Goal: Task Accomplishment & Management: Use online tool/utility

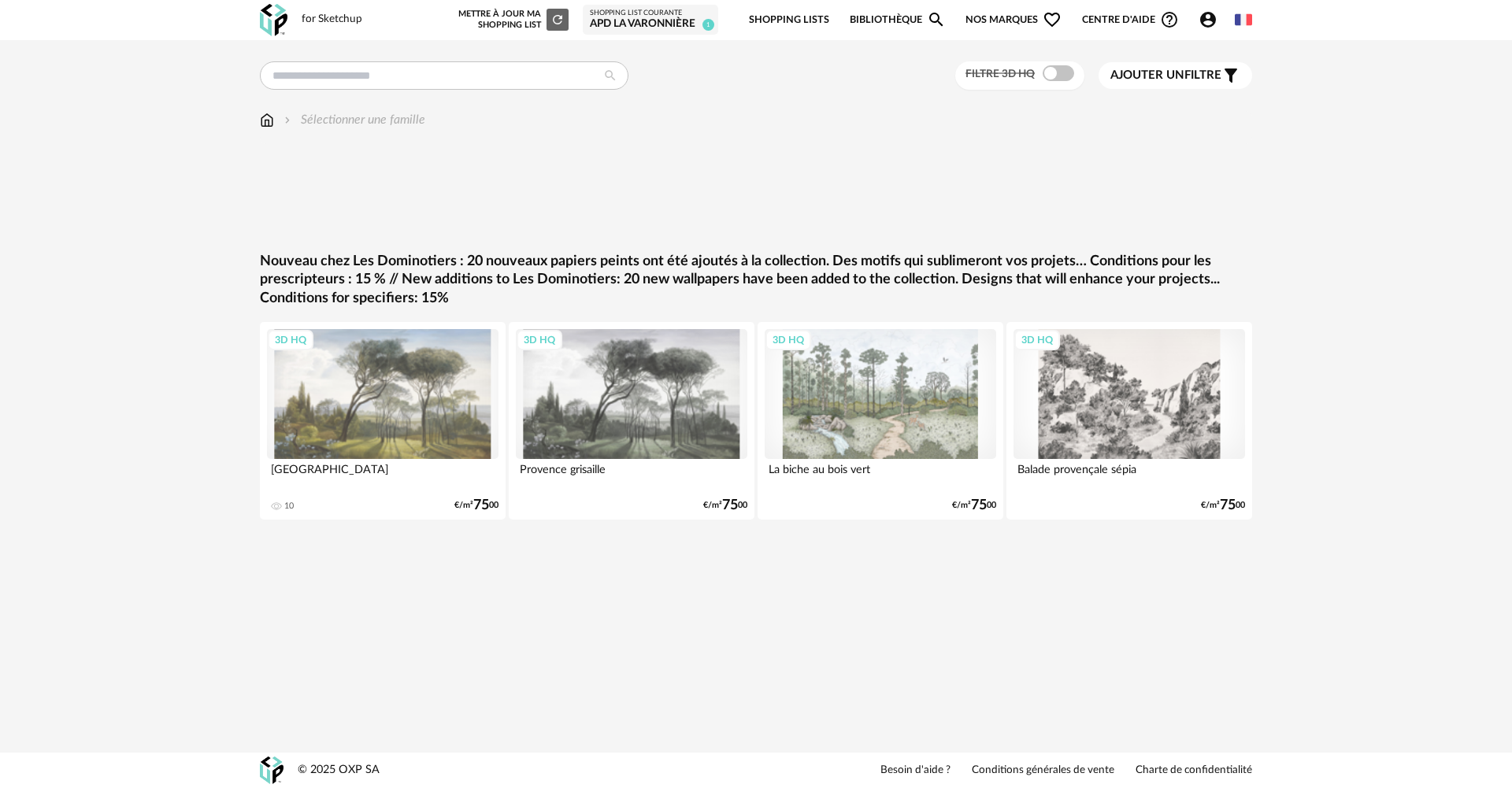
click at [268, 122] on img at bounding box center [267, 120] width 14 height 18
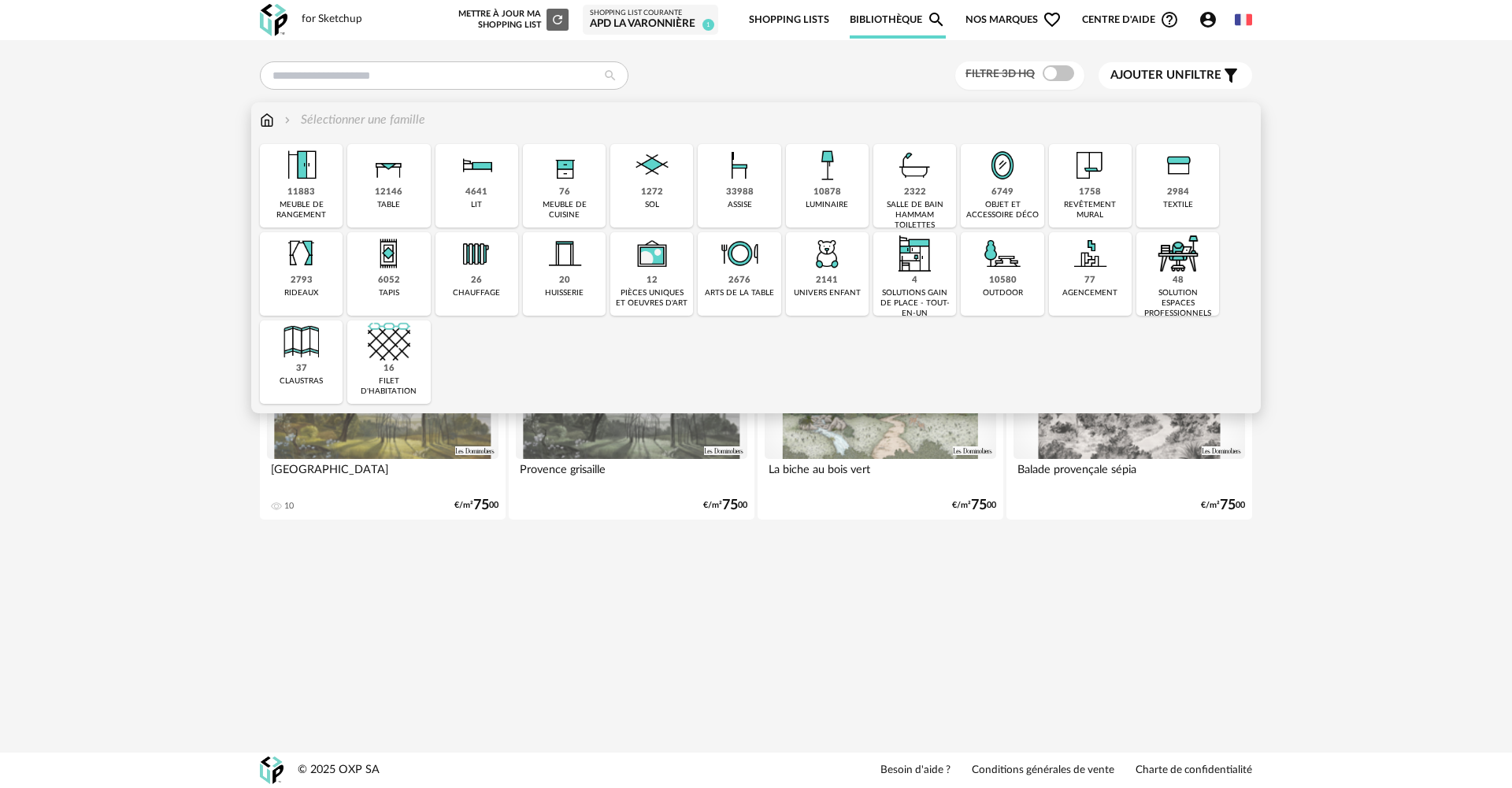
click at [1087, 179] on img at bounding box center [1089, 165] width 43 height 43
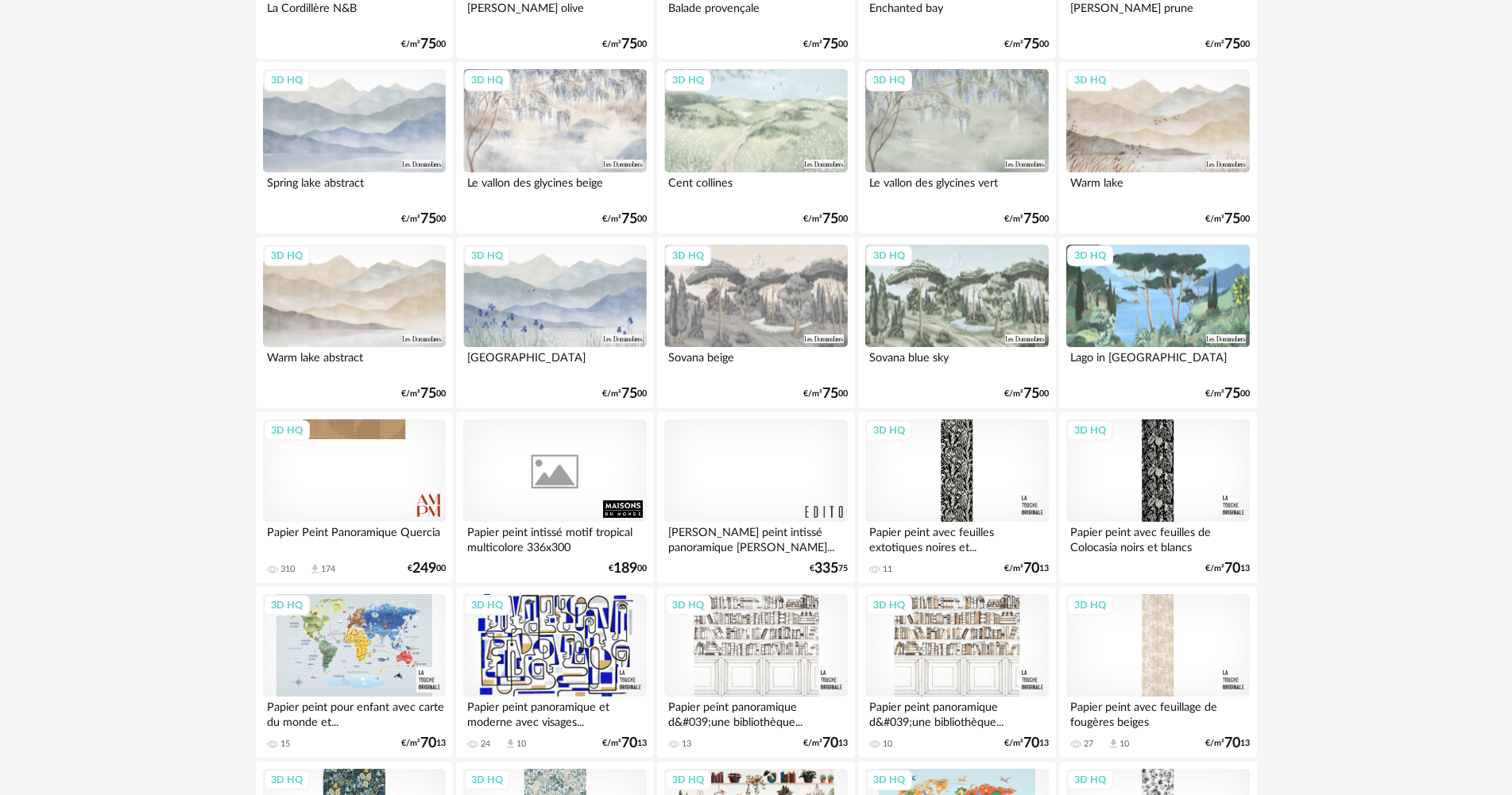
scroll to position [556, 0]
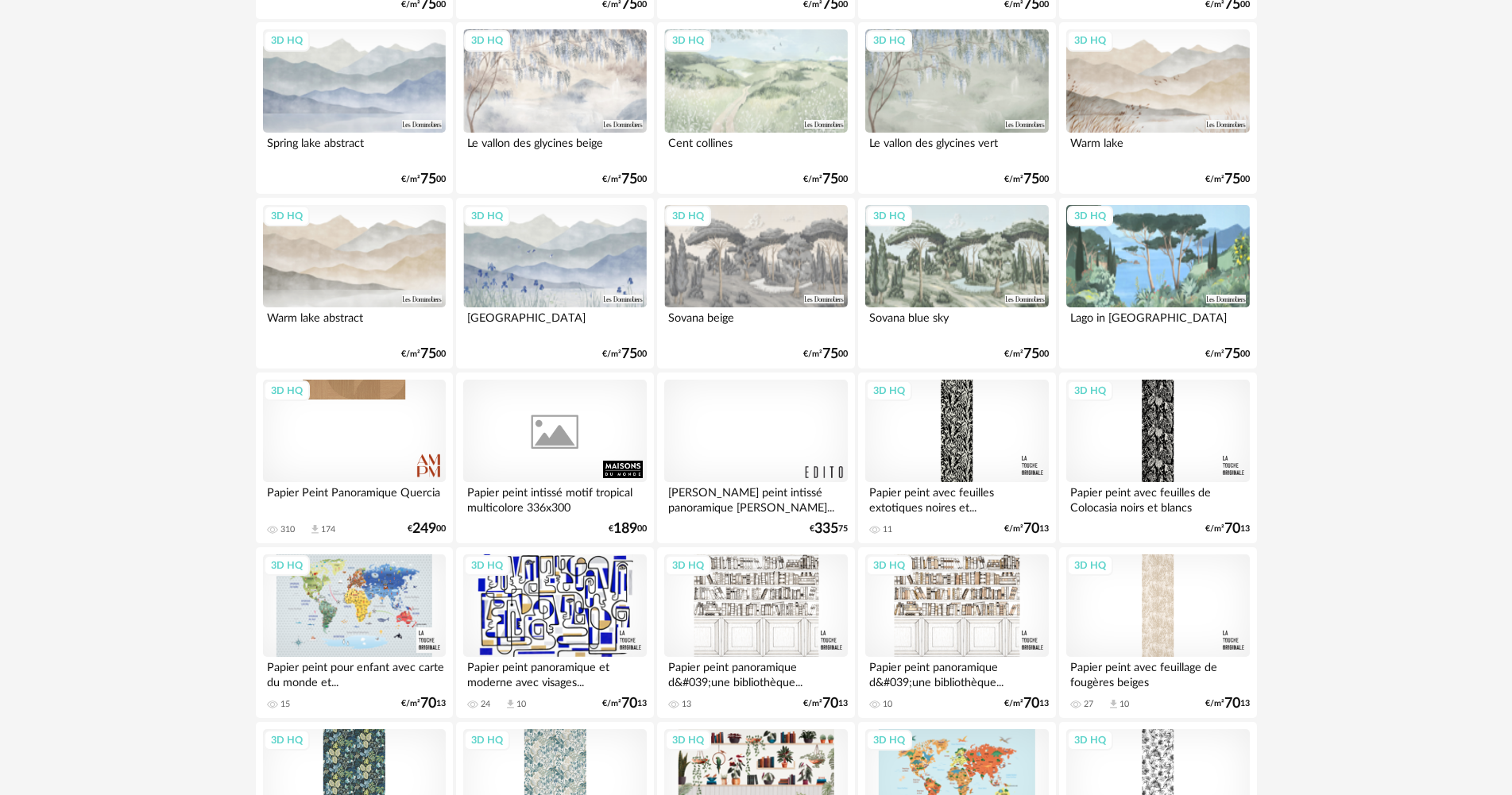
click at [742, 411] on div at bounding box center [755, 432] width 183 height 103
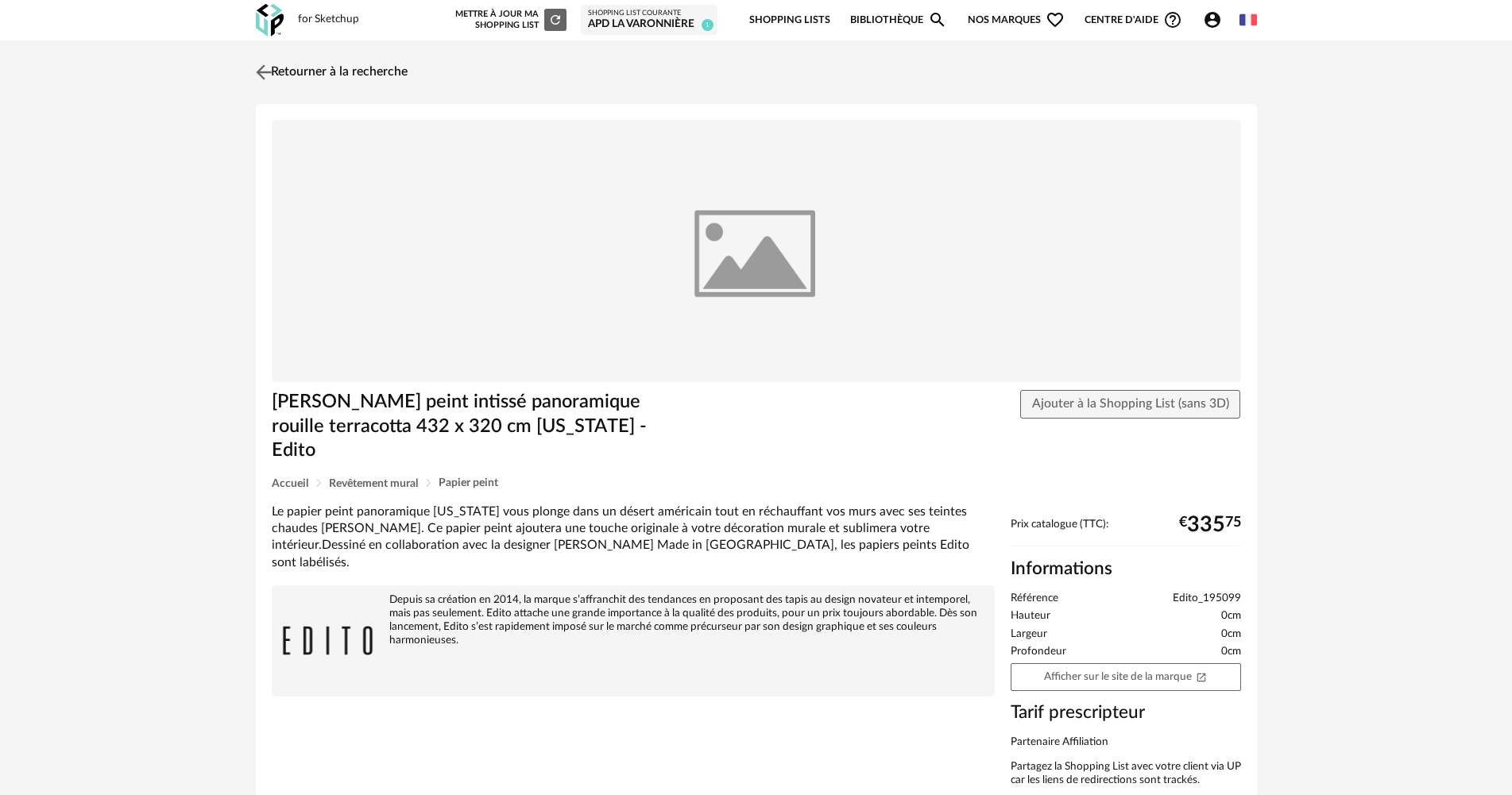
click at [302, 69] on link "Retourner à la recherche" at bounding box center [329, 72] width 156 height 35
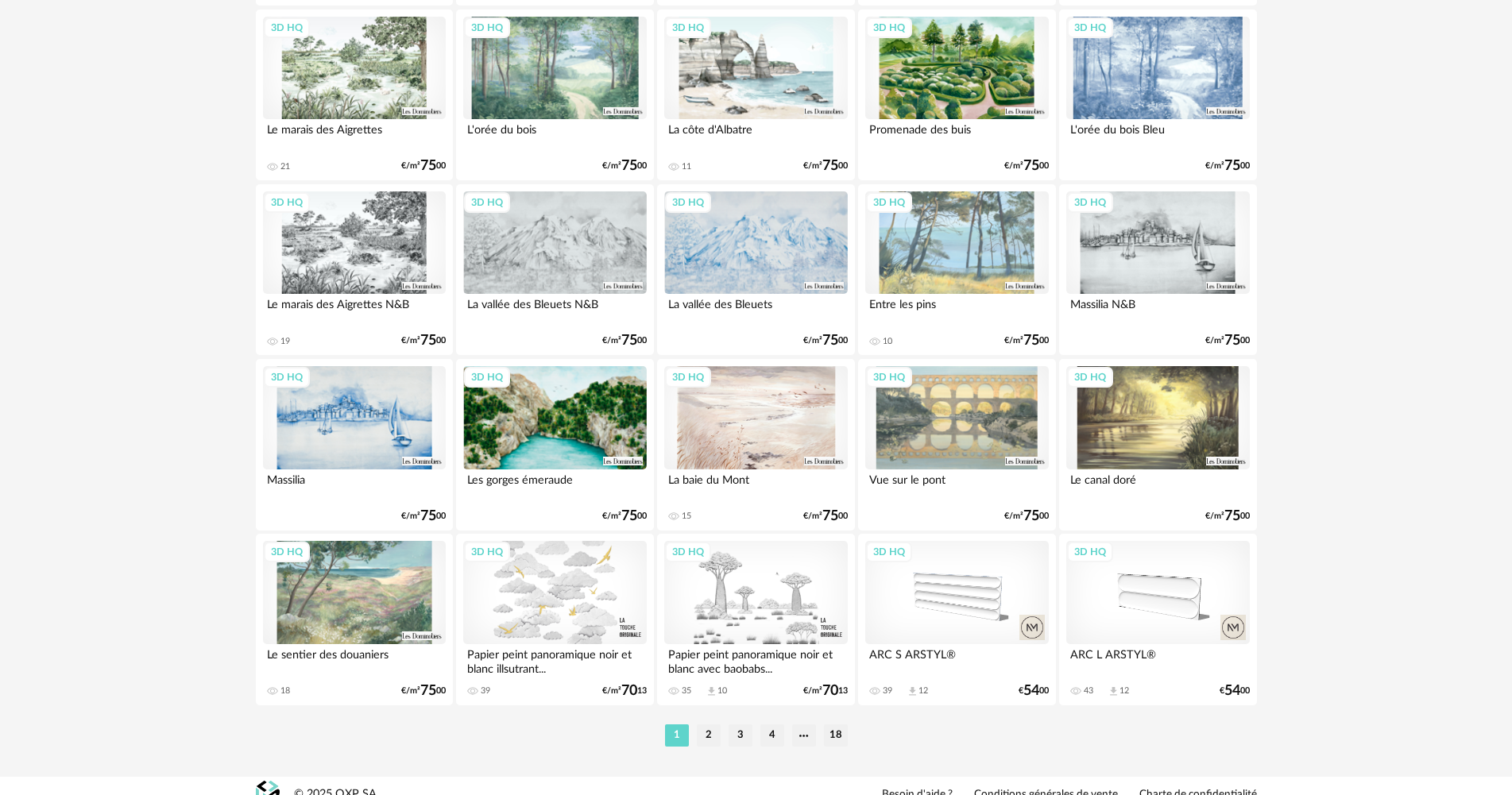
scroll to position [3035, 0]
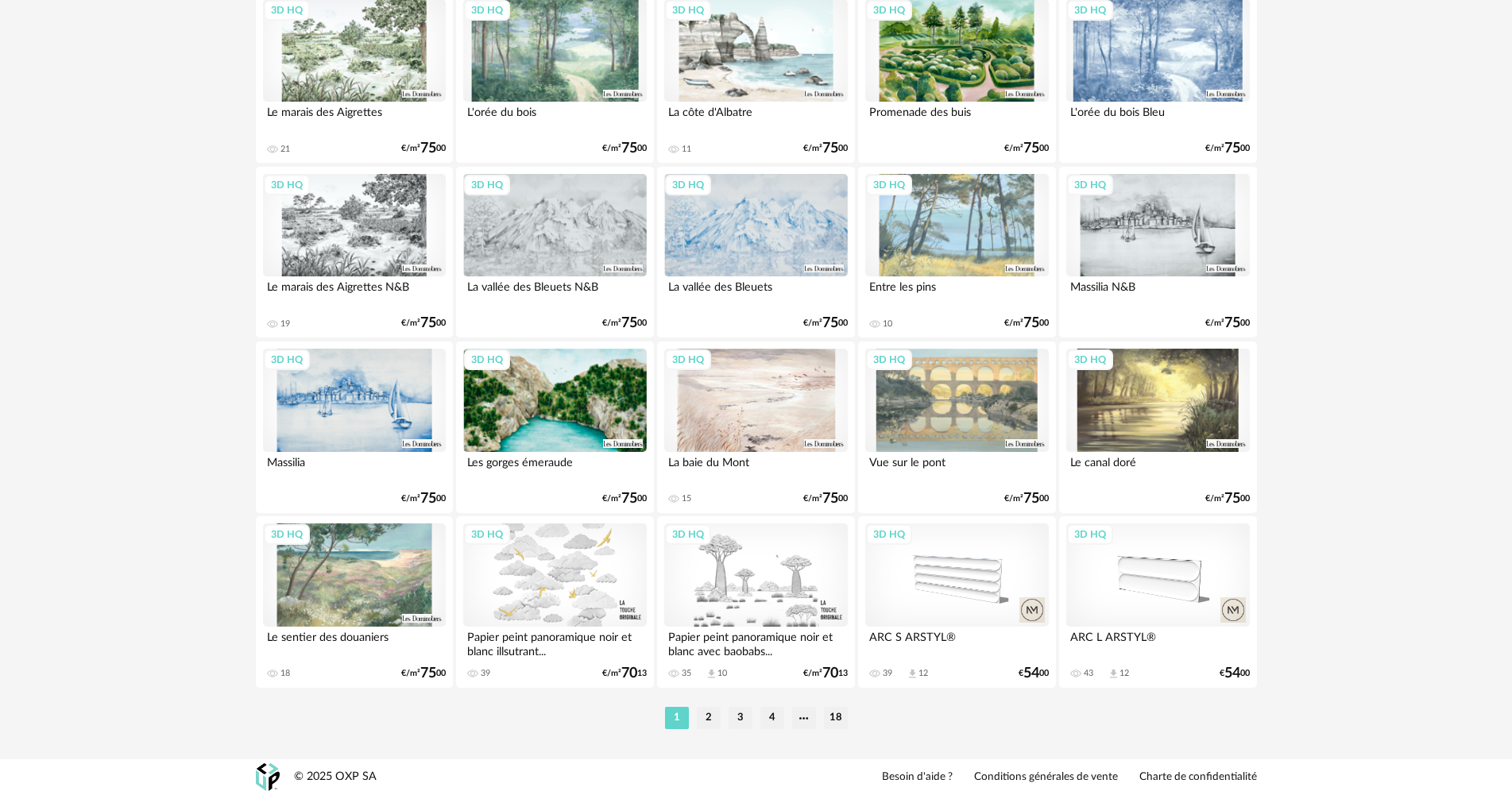
click at [735, 397] on div "3D HQ" at bounding box center [755, 400] width 183 height 103
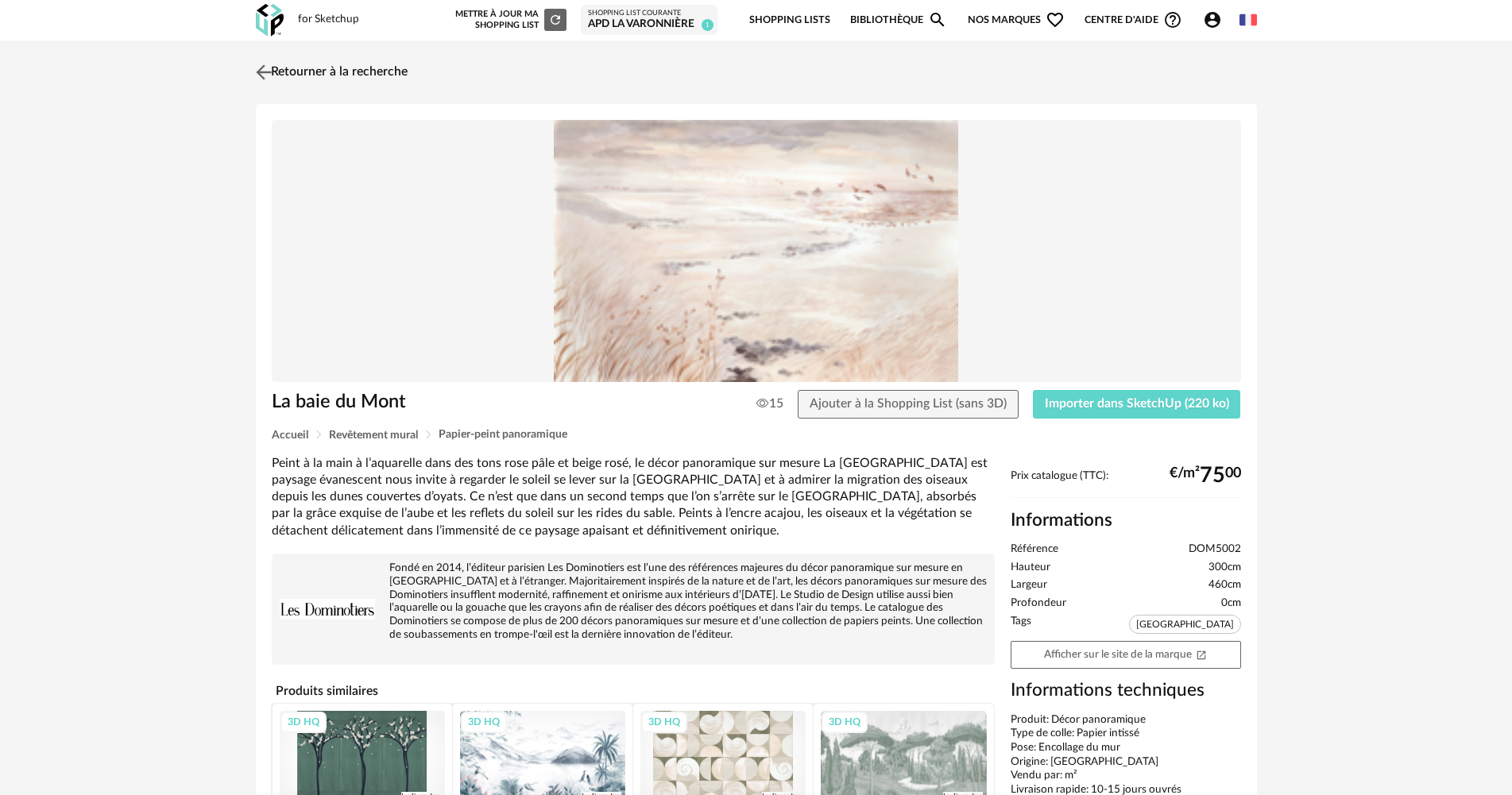
click at [268, 65] on img at bounding box center [262, 71] width 23 height 23
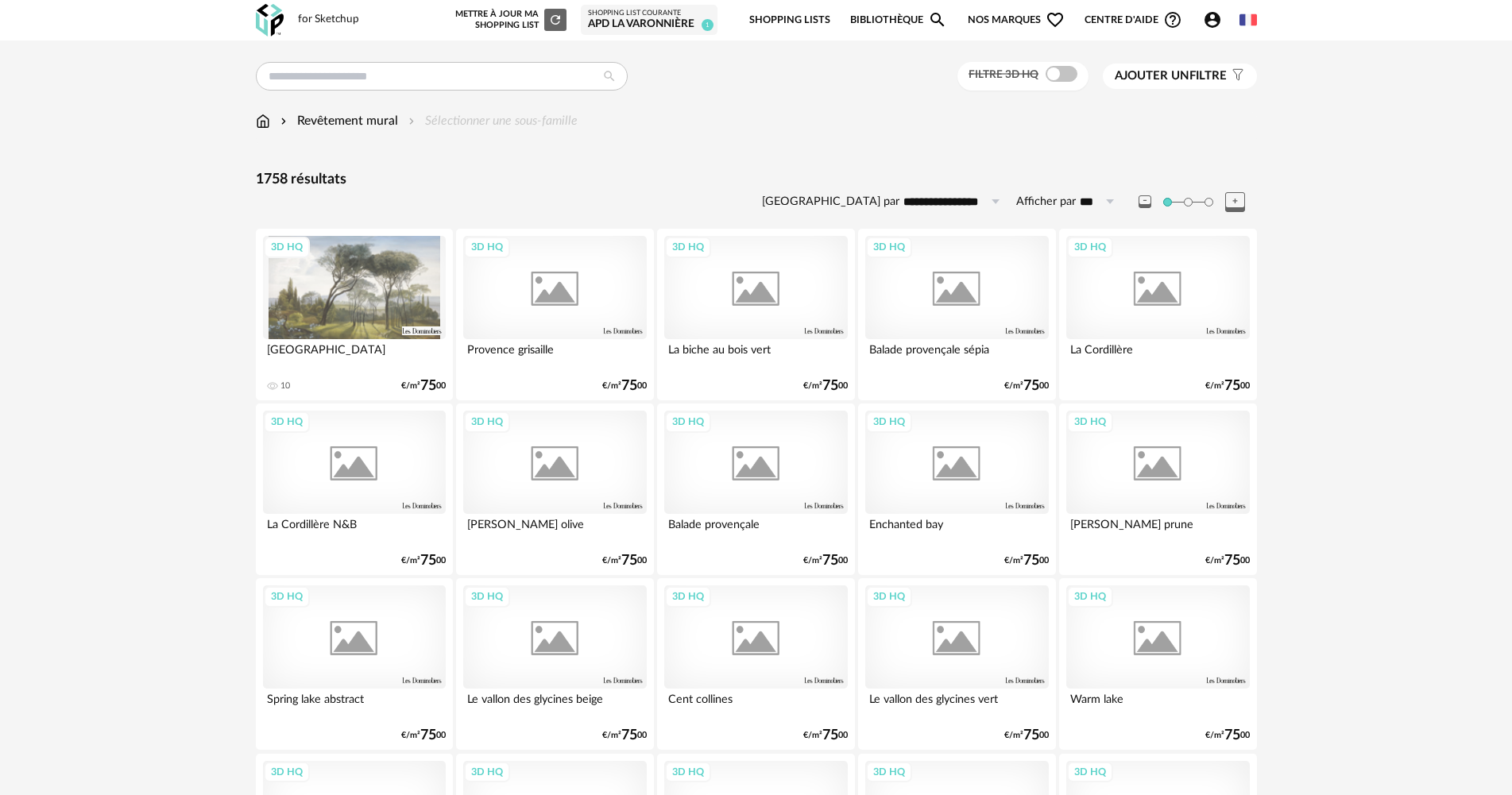
scroll to position [3035, 0]
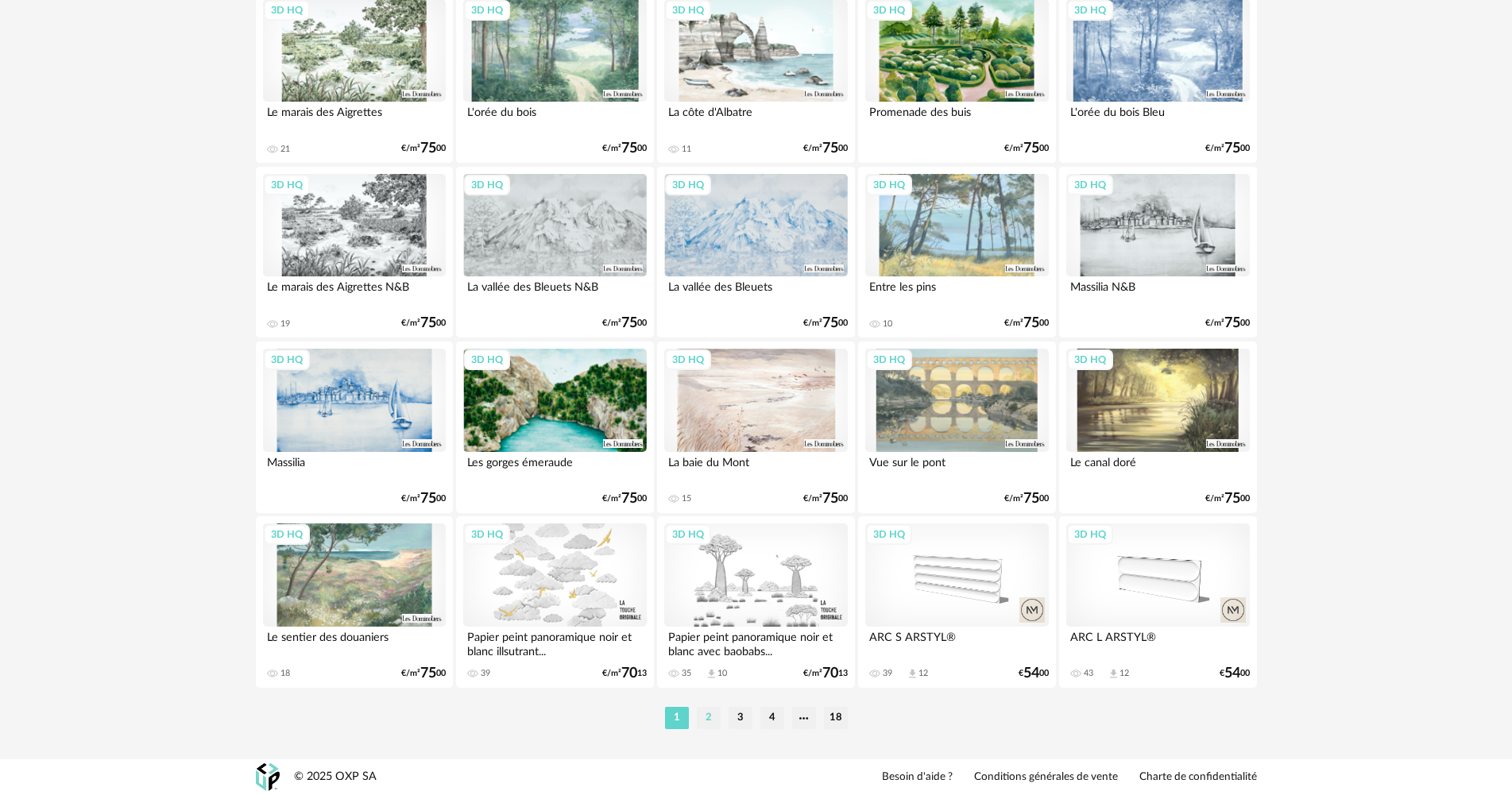
click at [715, 720] on li "2" at bounding box center [709, 718] width 24 height 22
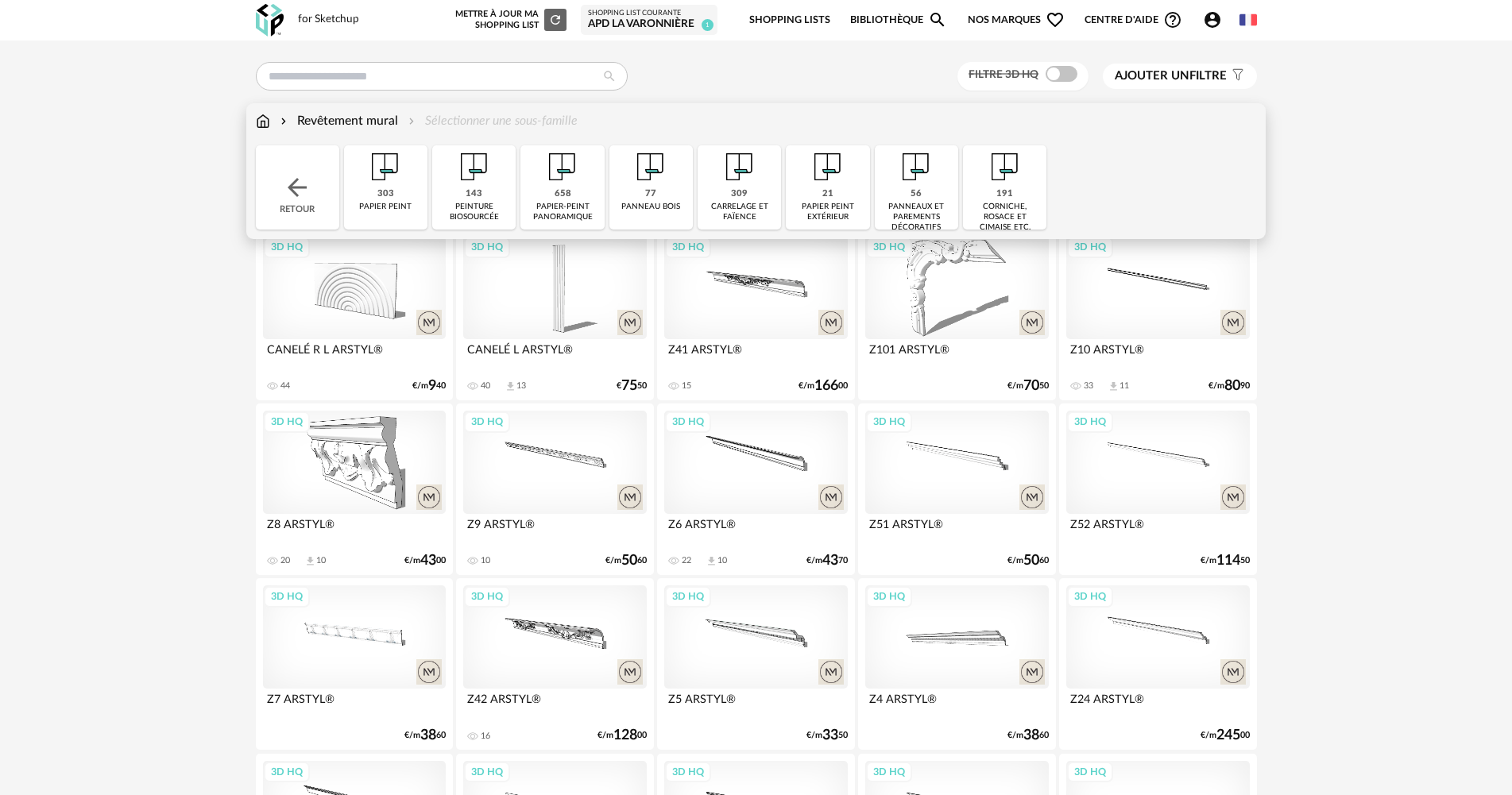
click at [348, 128] on div "Revêtement mural" at bounding box center [337, 121] width 121 height 19
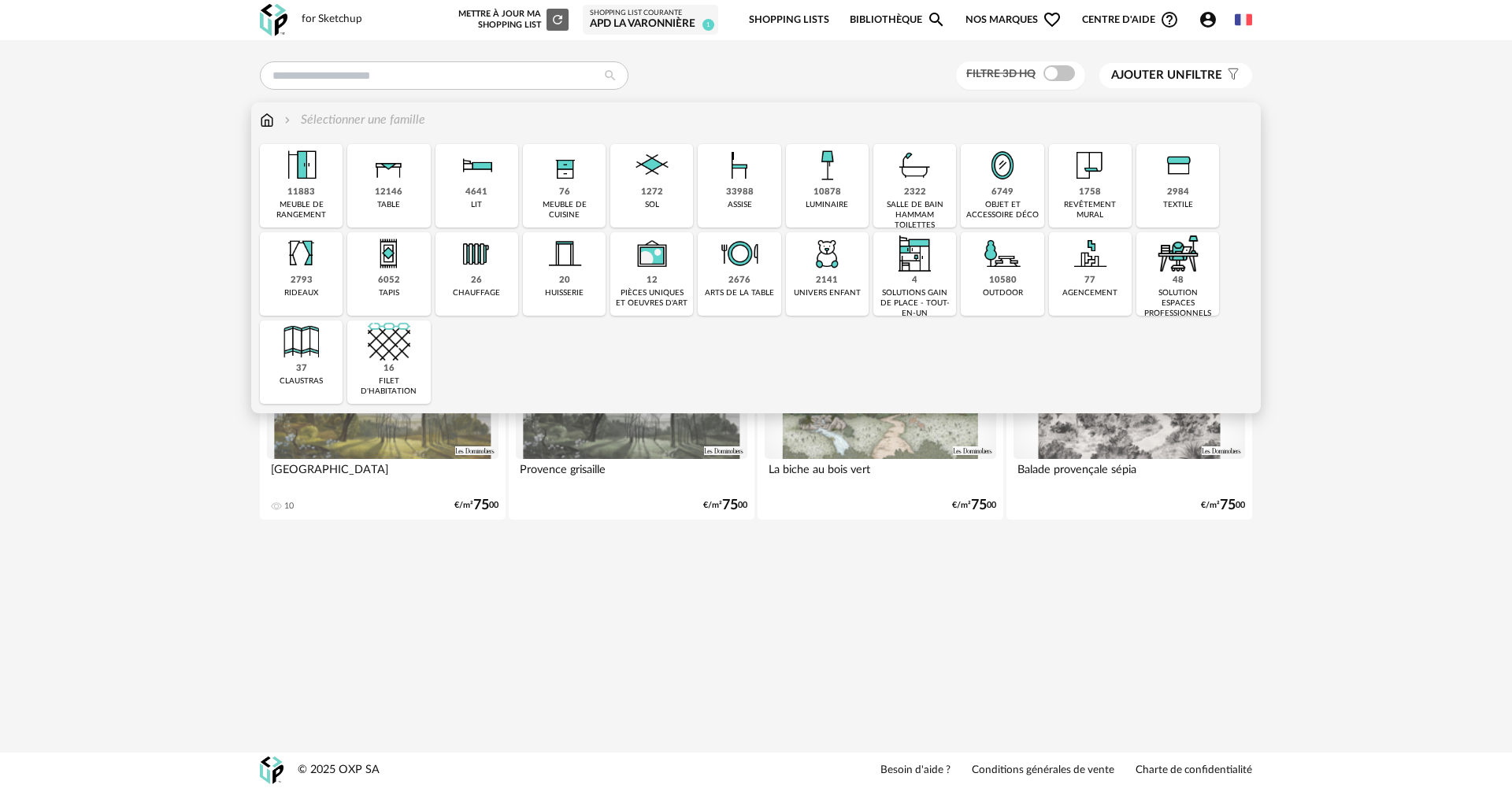
click at [1077, 177] on img at bounding box center [1089, 165] width 43 height 43
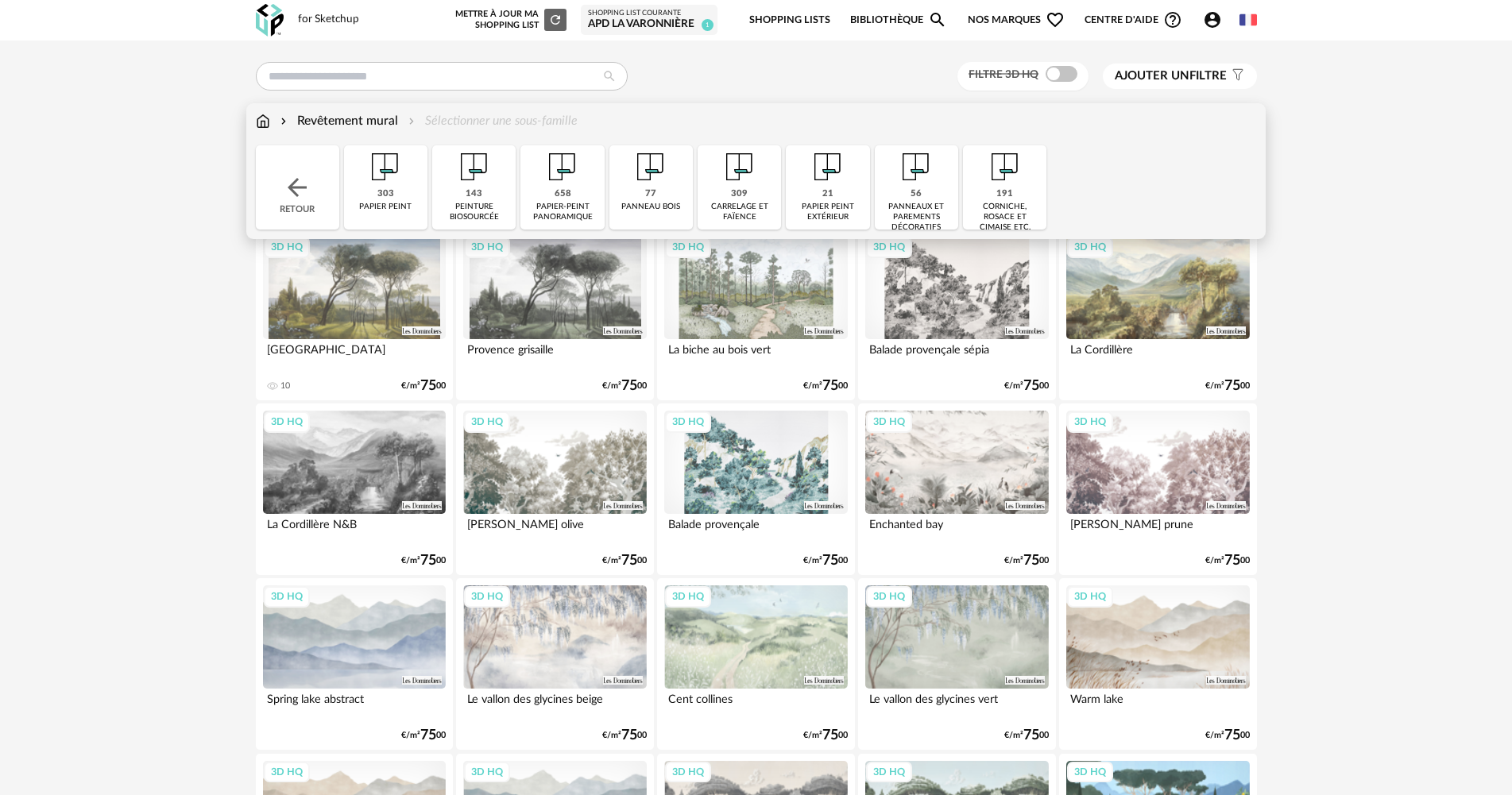
click at [569, 203] on div "papier-peint panoramique" at bounding box center [561, 212] width 74 height 20
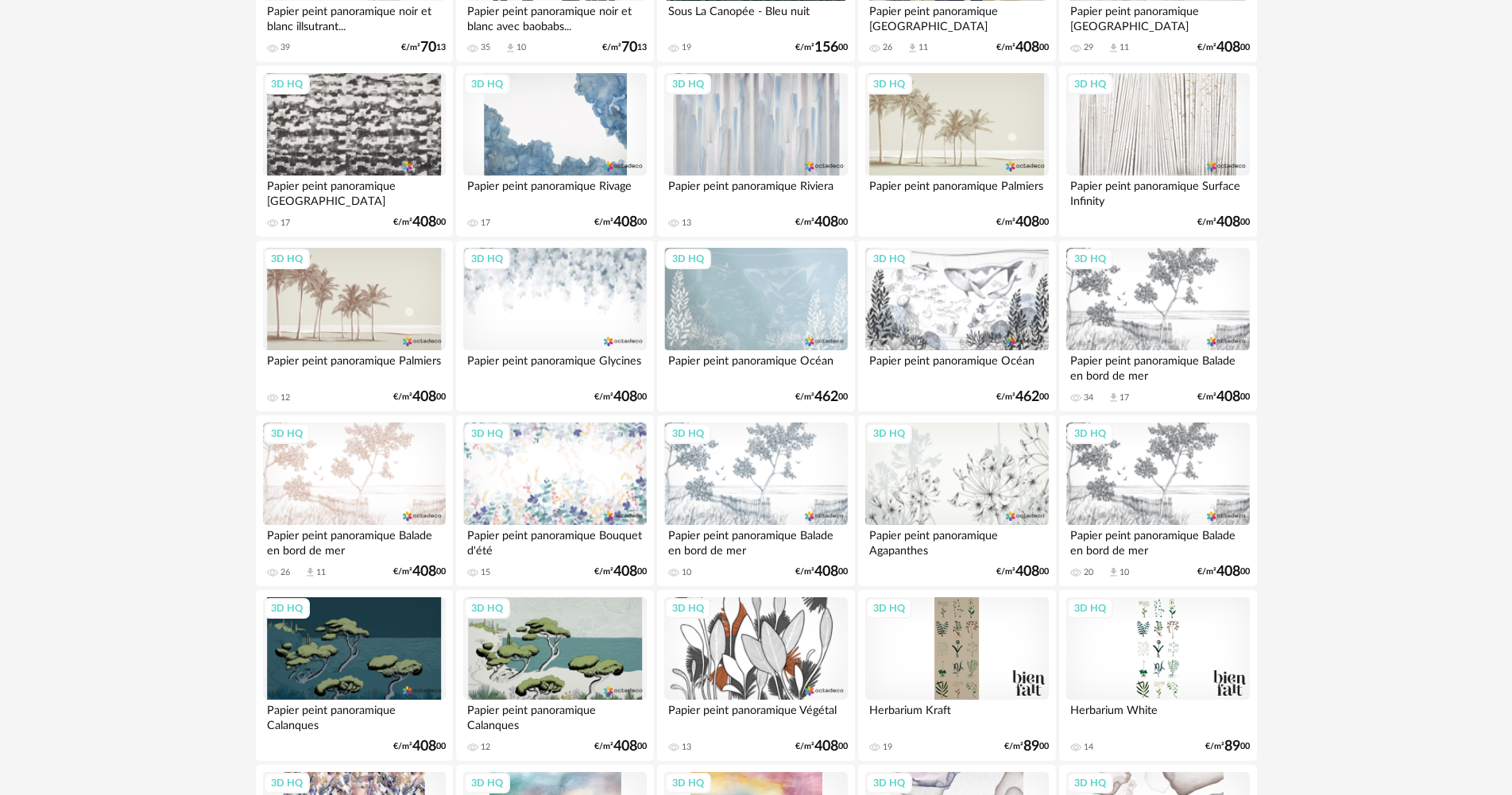
scroll to position [2463, 0]
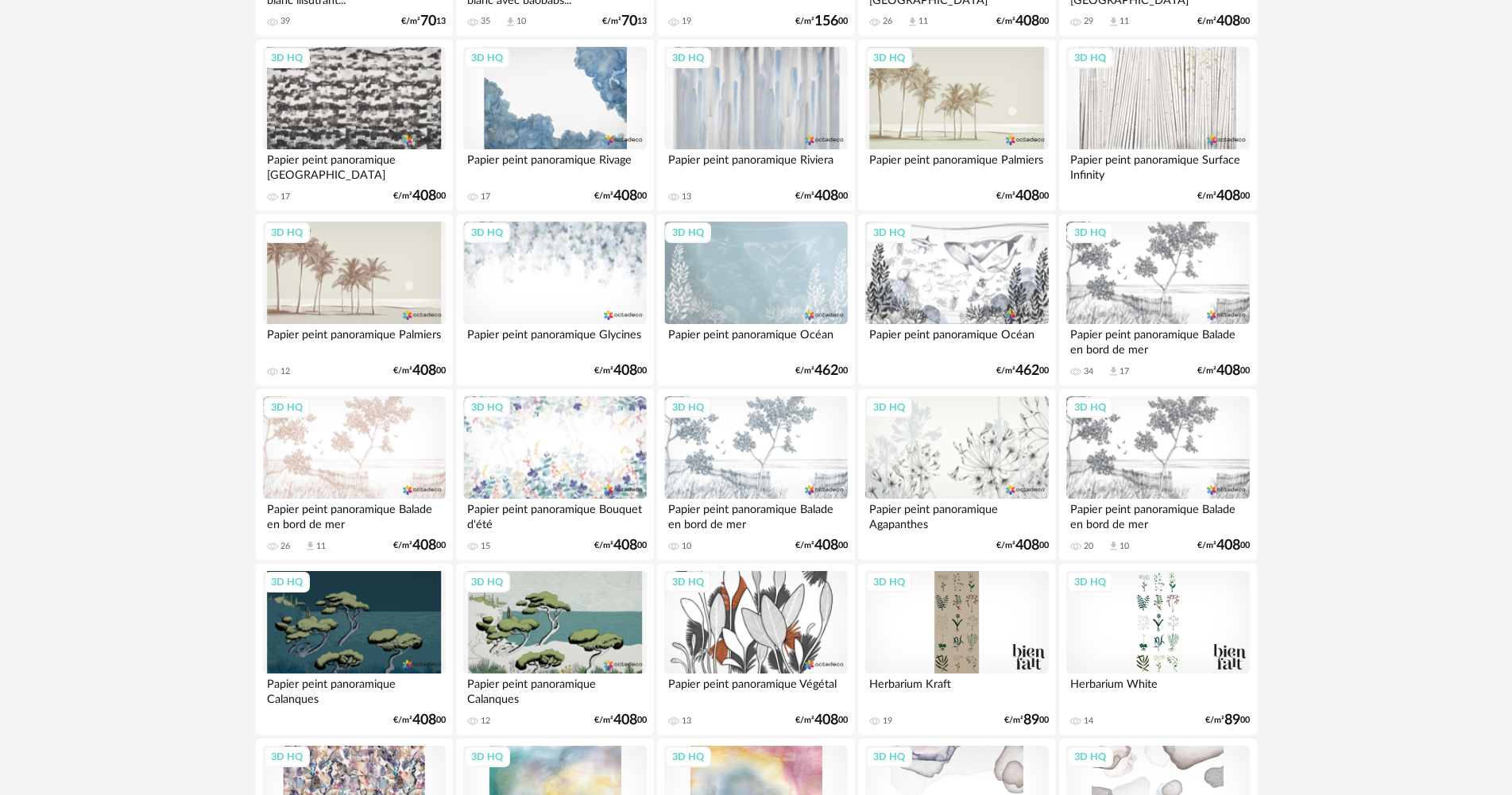
click at [345, 462] on div "3D HQ" at bounding box center [355, 448] width 183 height 103
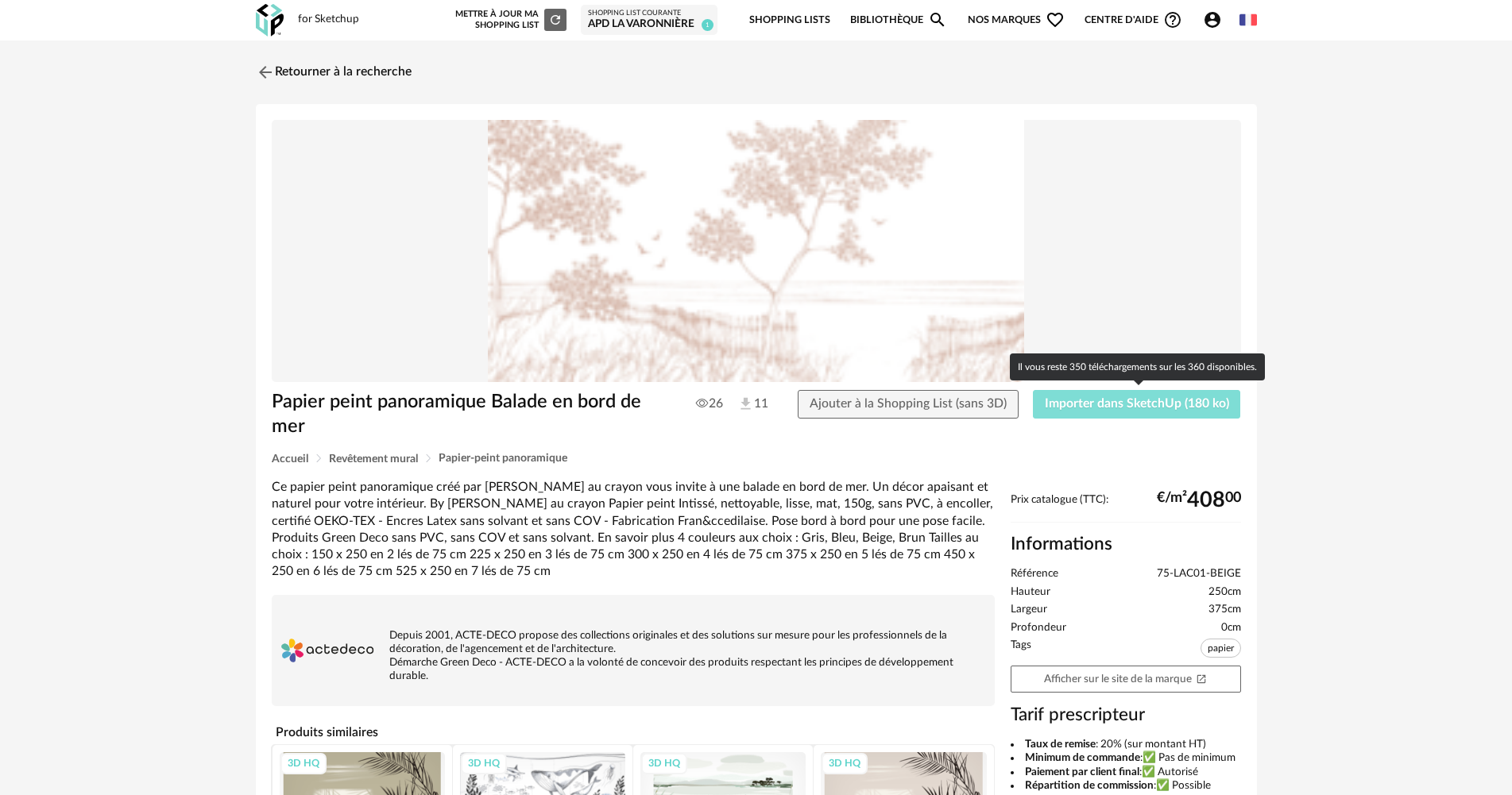
click at [1101, 406] on span "Importer dans SketchUp (180 ko)" at bounding box center [1137, 403] width 185 height 13
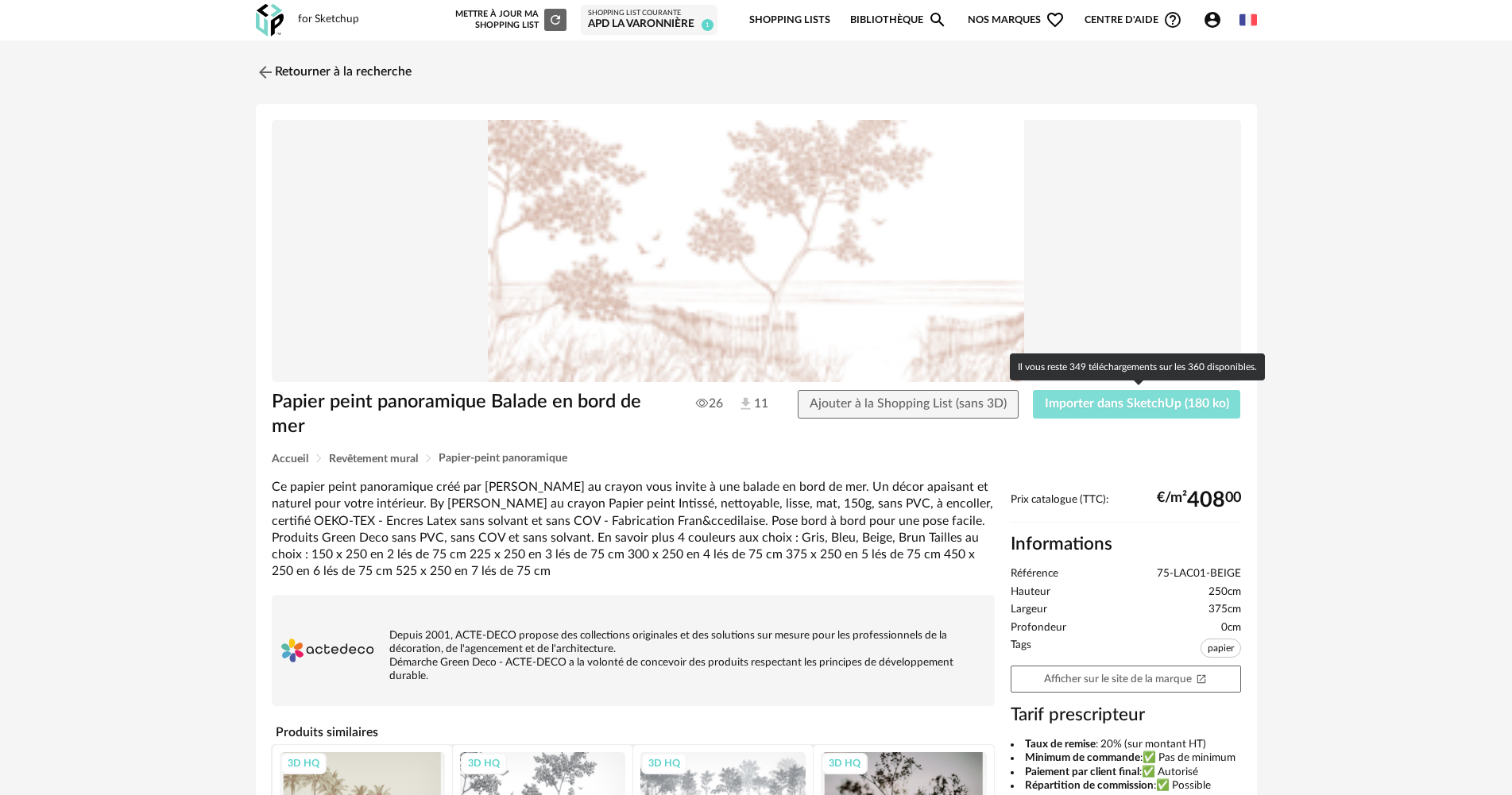
click at [1090, 399] on span "Importer dans SketchUp (180 ko)" at bounding box center [1137, 403] width 185 height 13
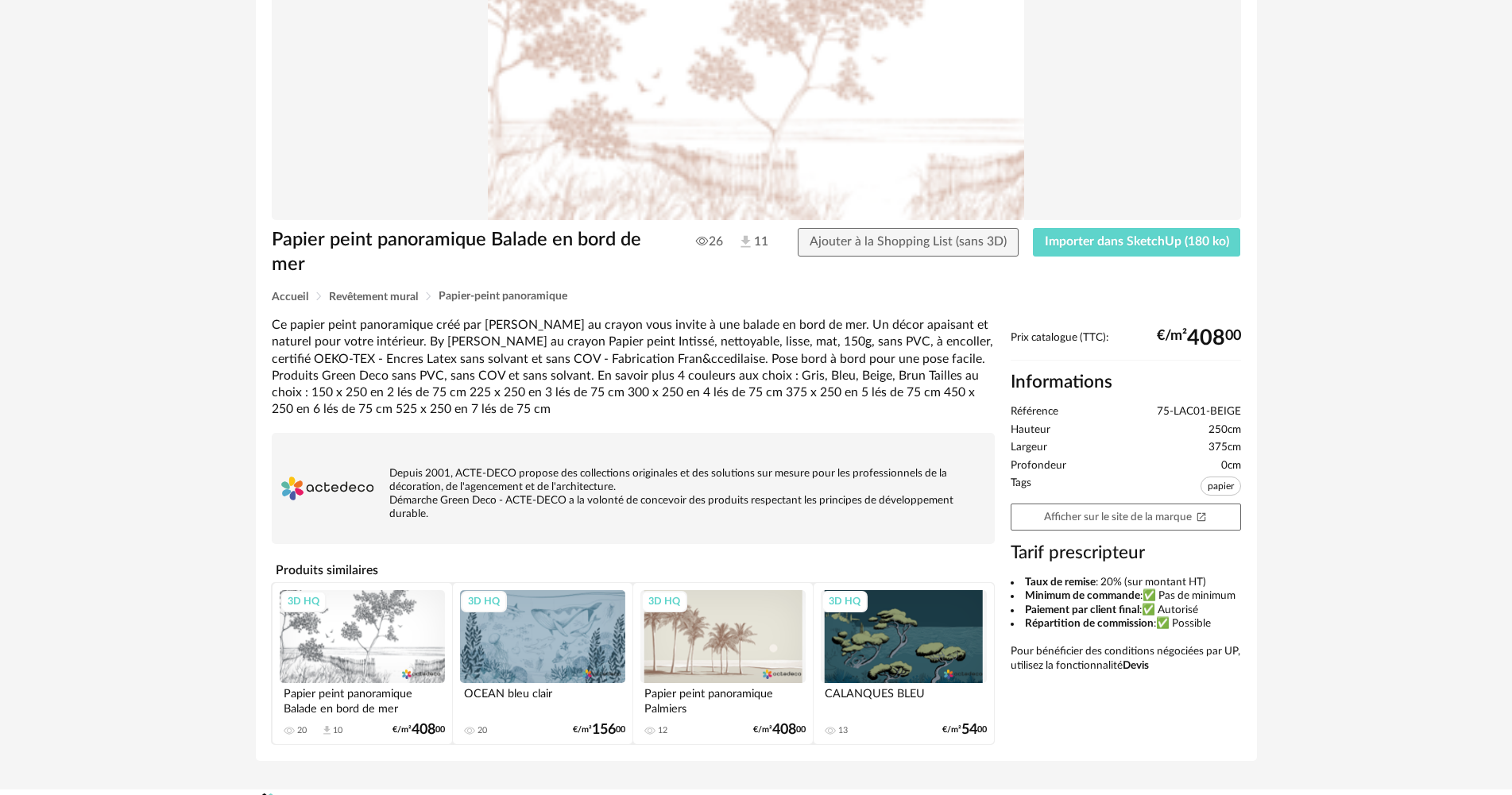
scroll to position [192, 0]
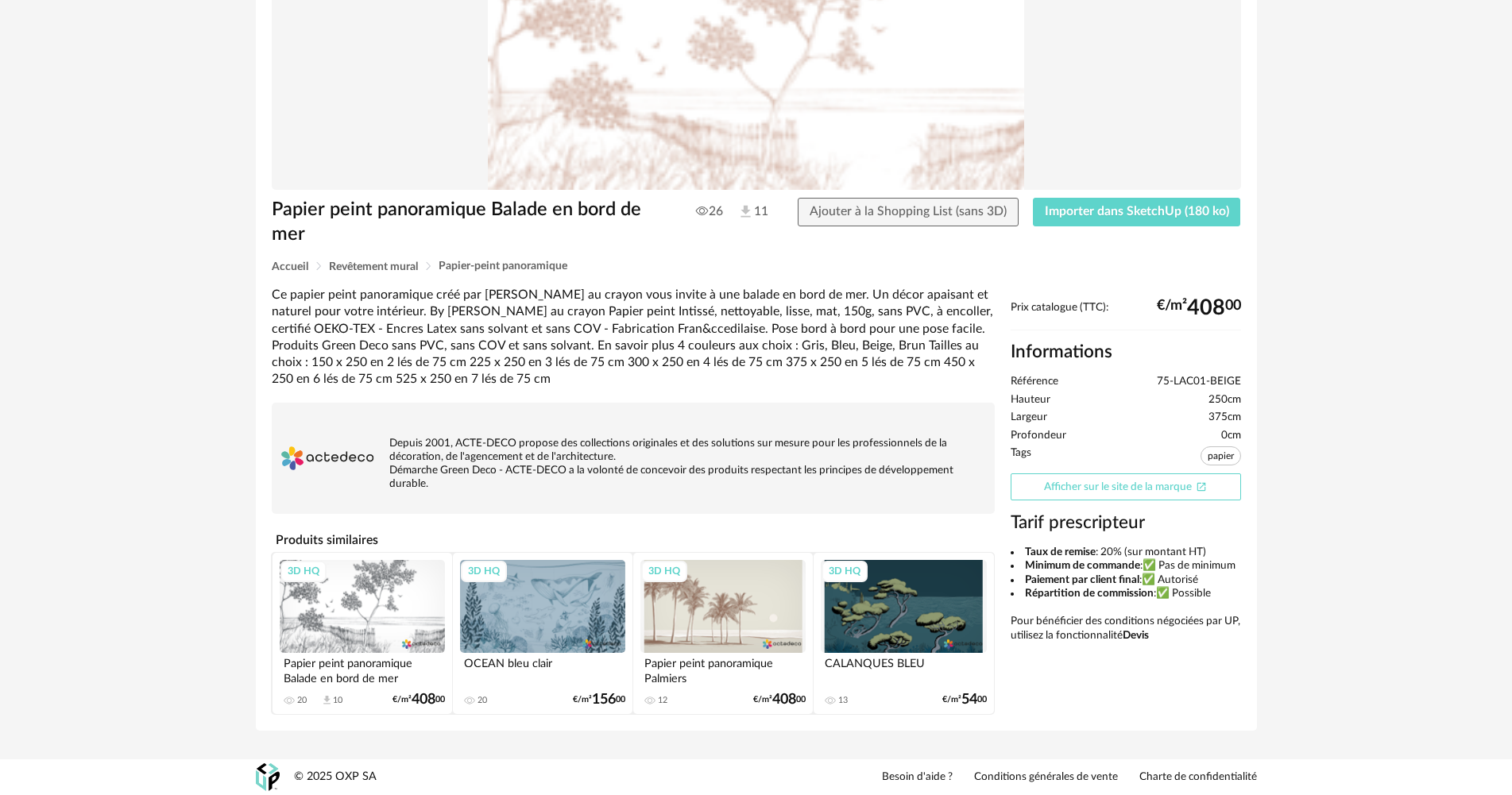
click at [1091, 488] on link "Afficher sur le site de la marque Open In New icon" at bounding box center [1126, 487] width 230 height 28
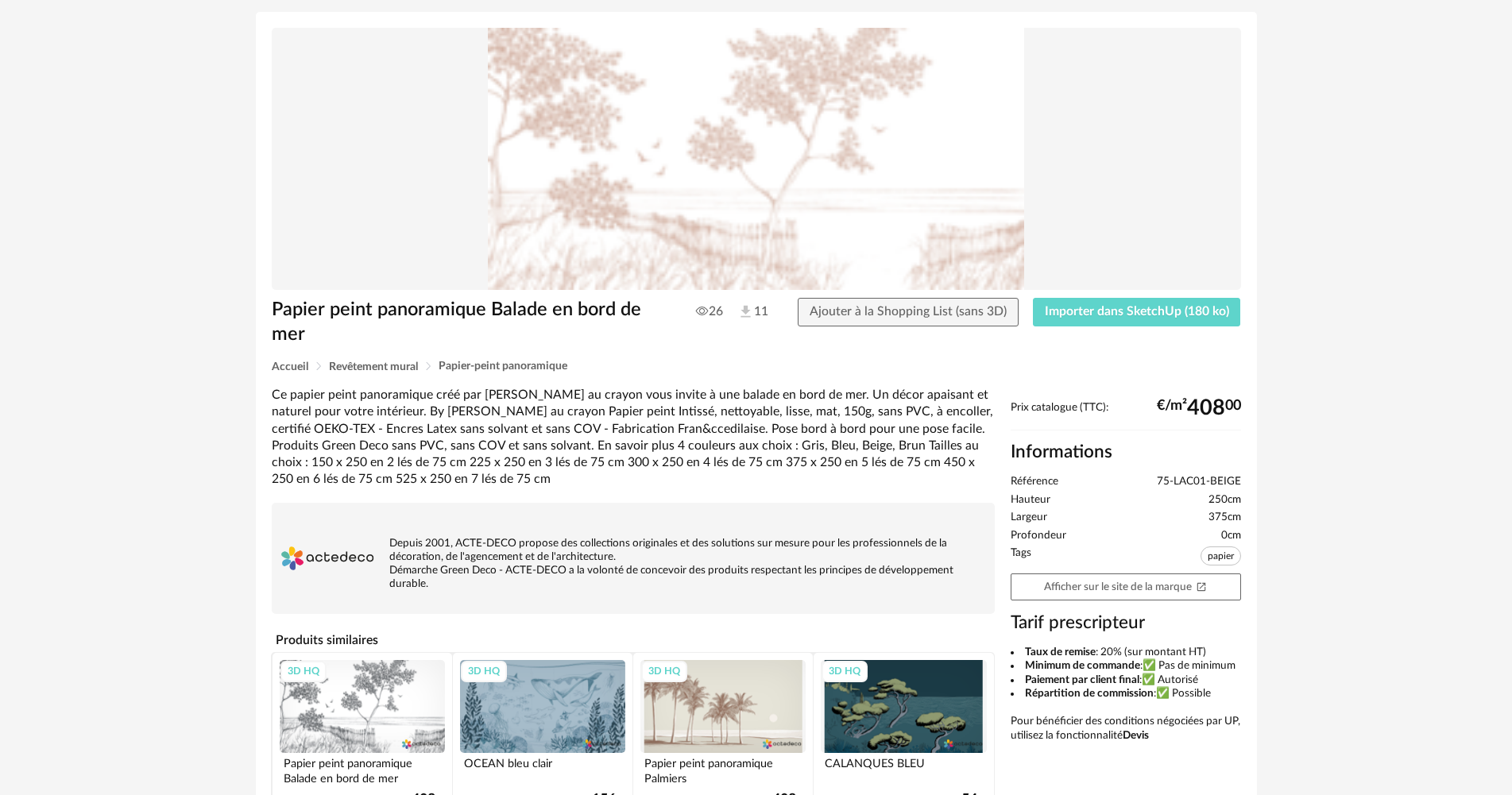
scroll to position [7, 0]
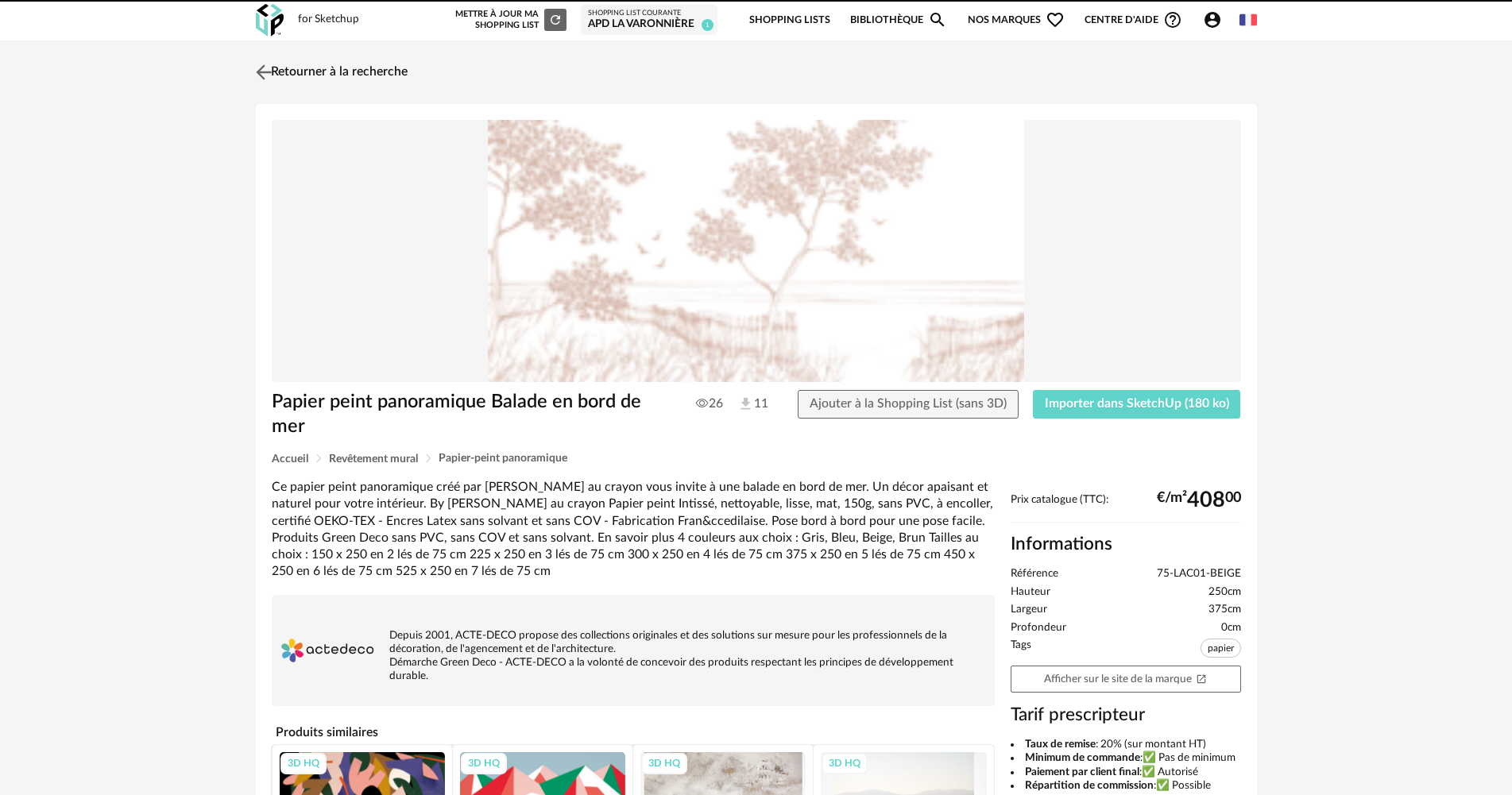
click at [299, 67] on link "Retourner à la recherche" at bounding box center [329, 72] width 156 height 35
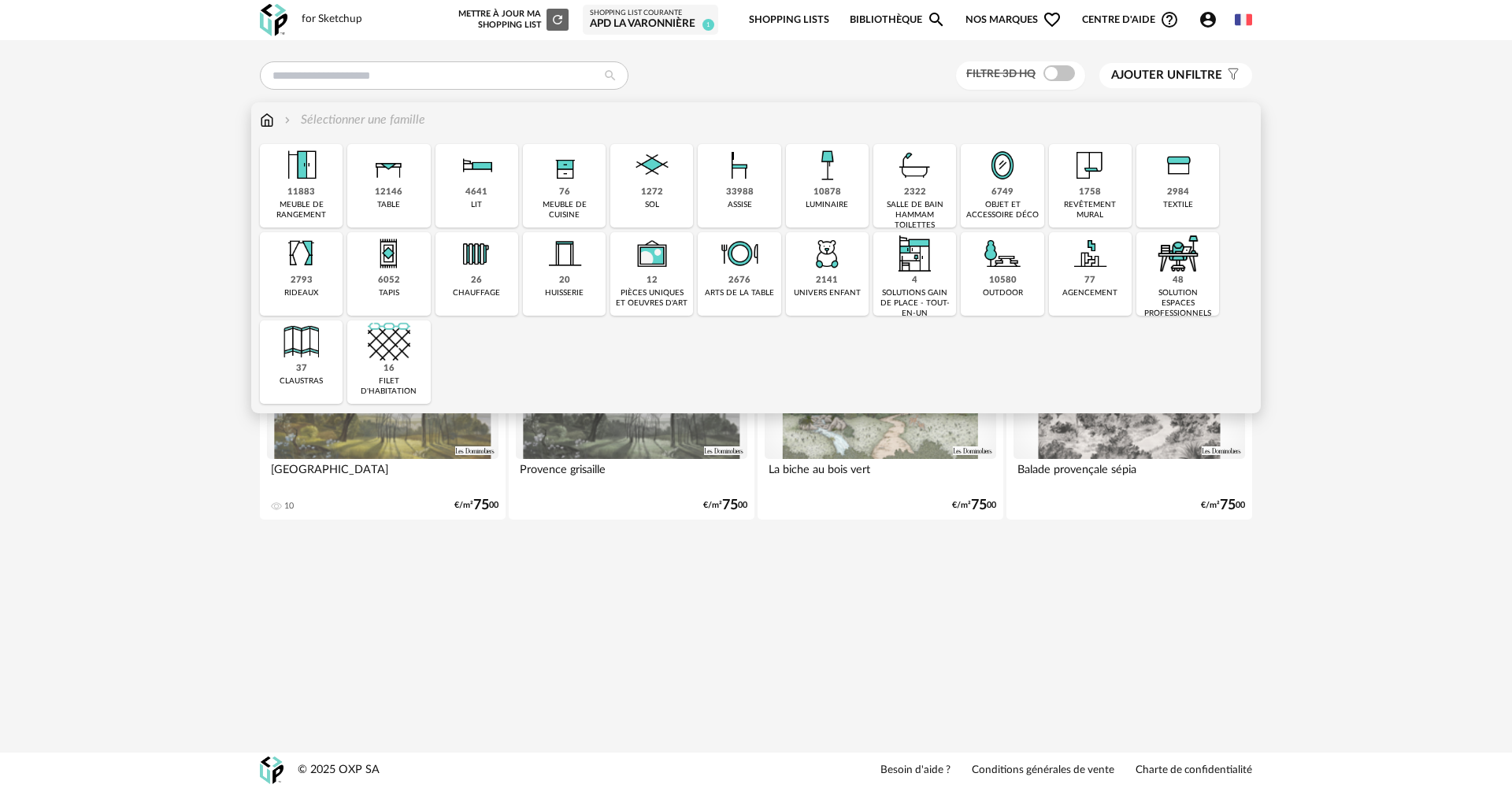
click at [1090, 178] on img at bounding box center [1089, 165] width 43 height 43
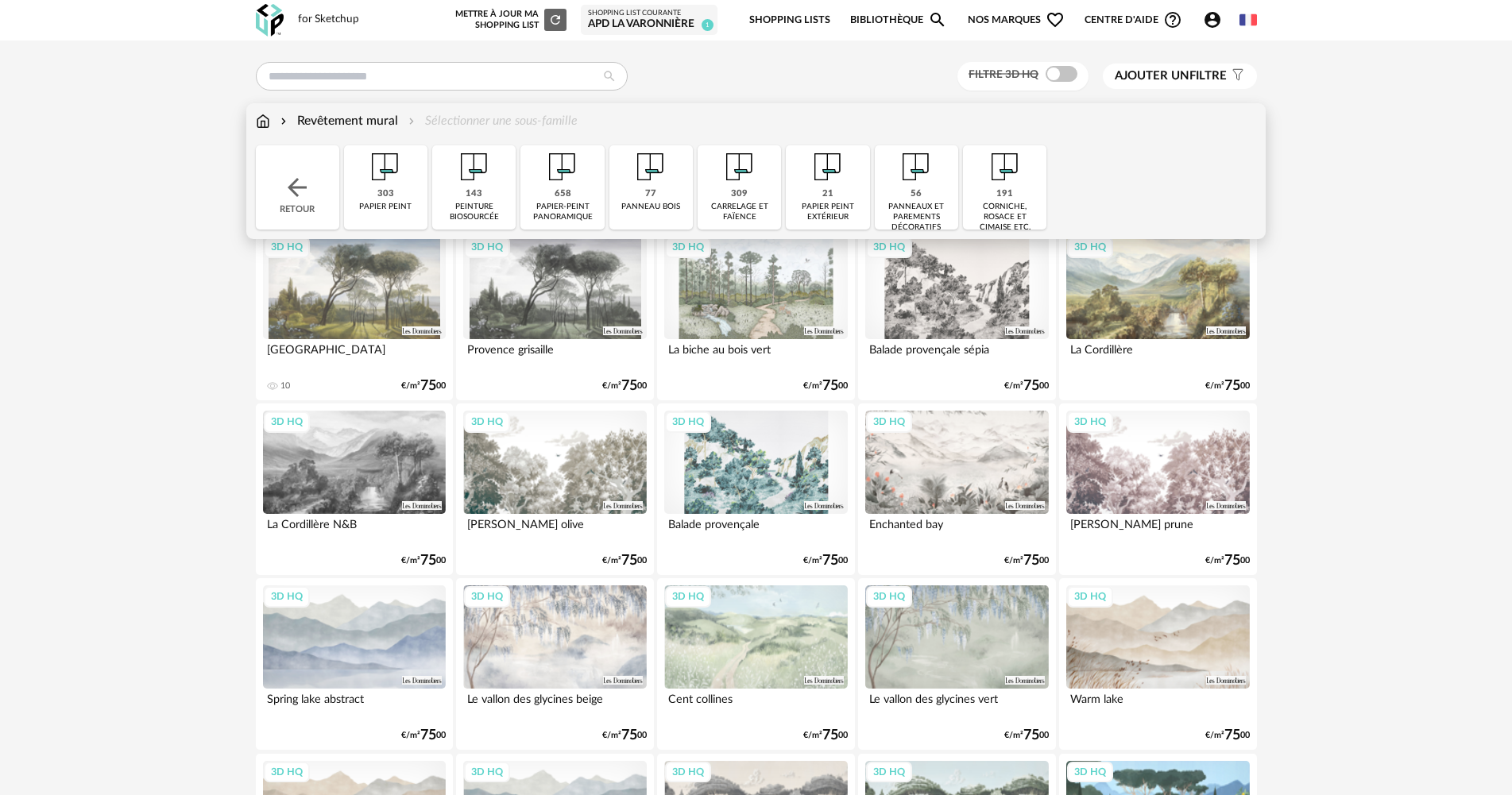
click at [558, 190] on div "658" at bounding box center [563, 194] width 17 height 12
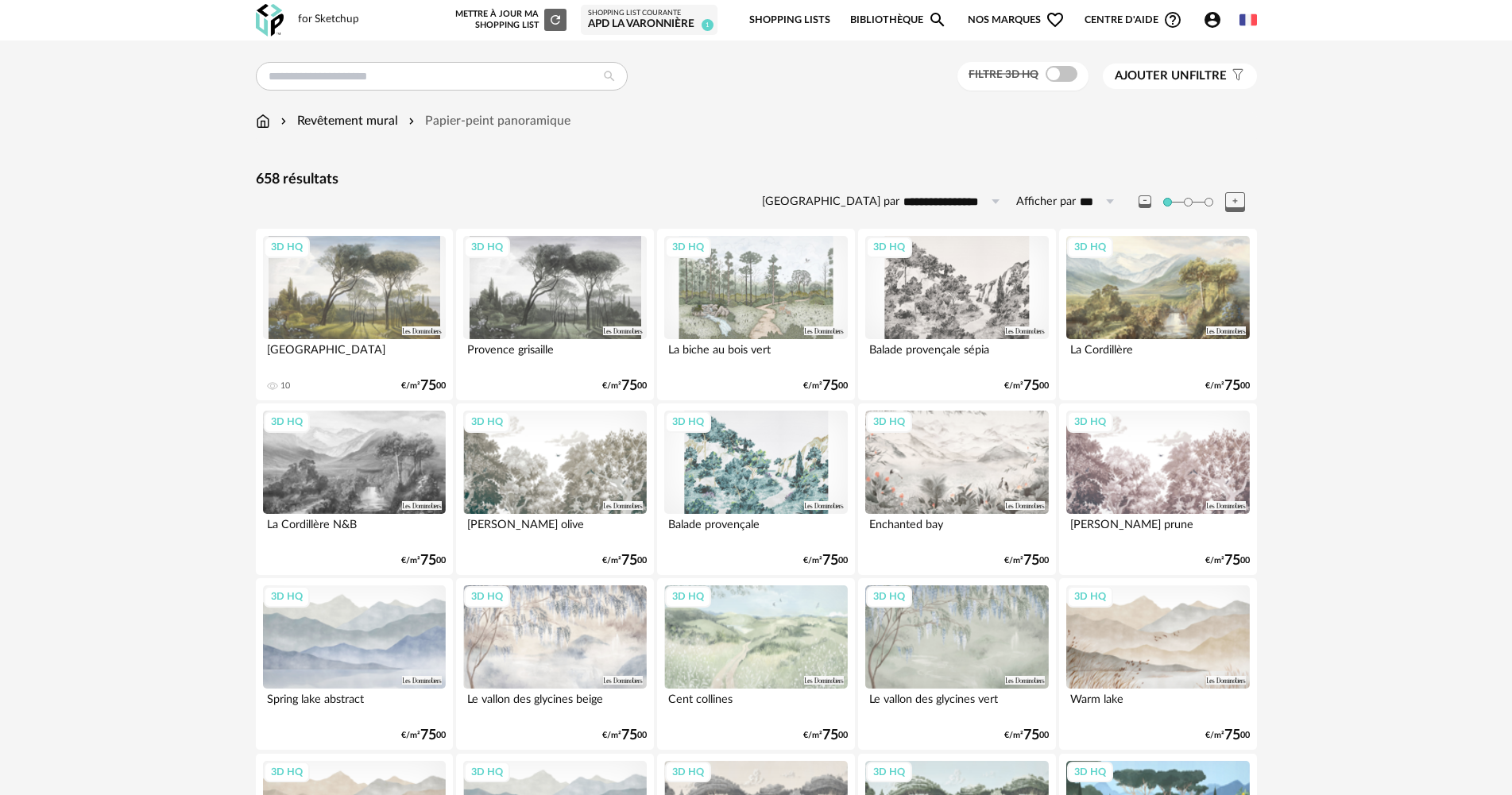
click at [1148, 74] on span "Ajouter un" at bounding box center [1152, 76] width 74 height 12
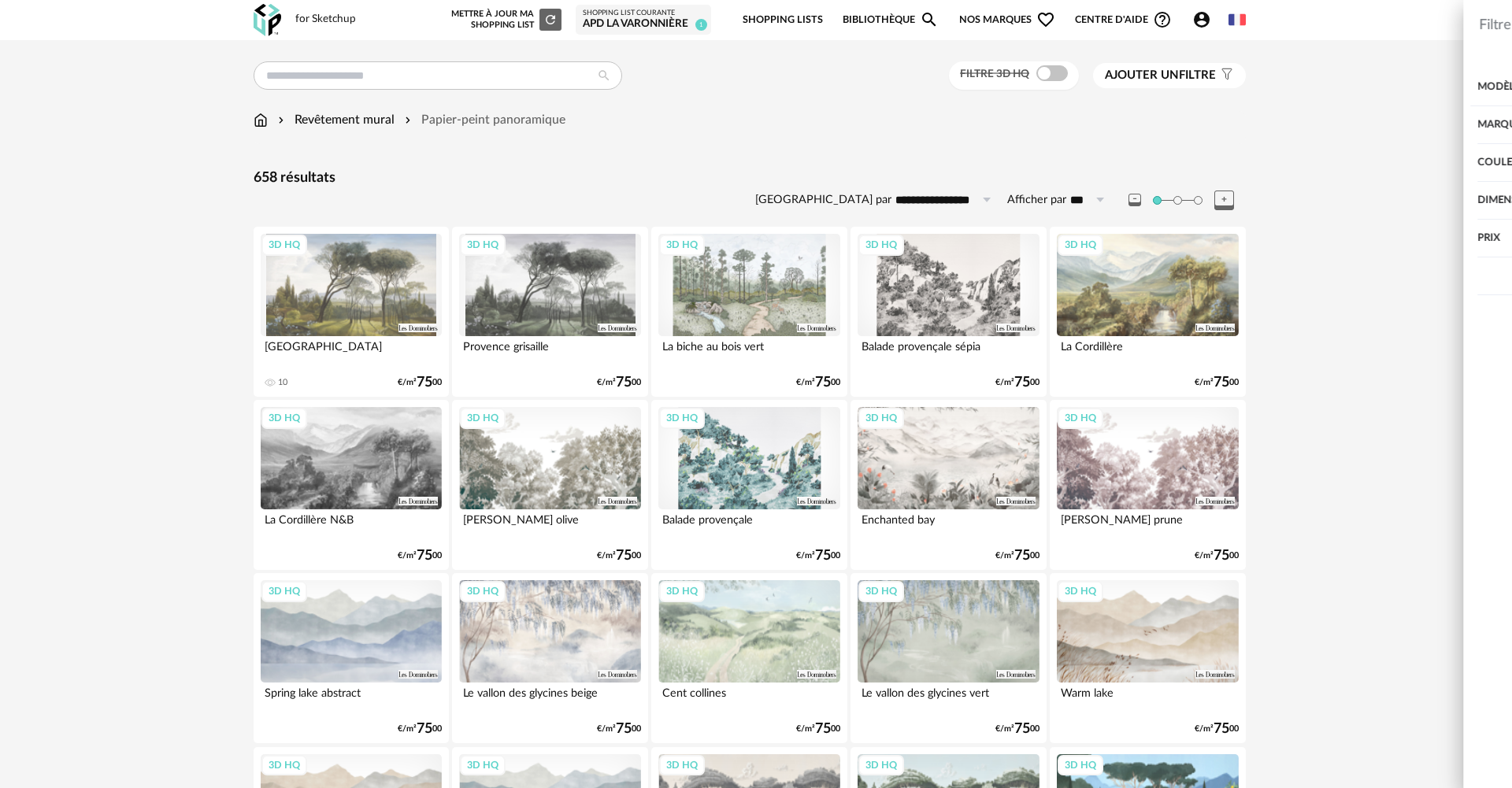
click at [1101, 197] on div "Dimension" at bounding box center [1276, 201] width 409 height 38
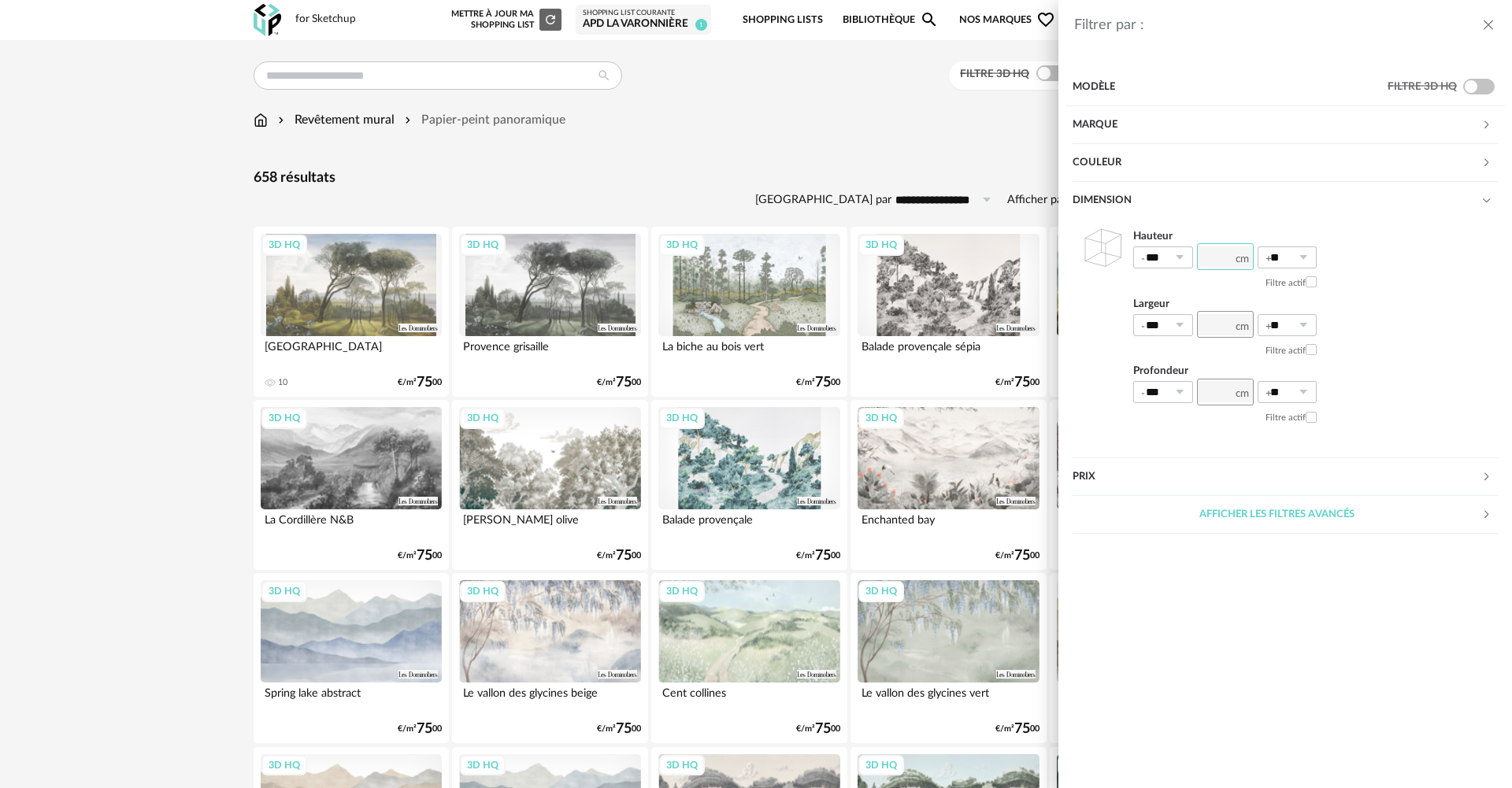
click at [1228, 254] on input "number" at bounding box center [1225, 257] width 57 height 27
type input "***"
click at [1177, 259] on icon at bounding box center [1179, 258] width 19 height 22
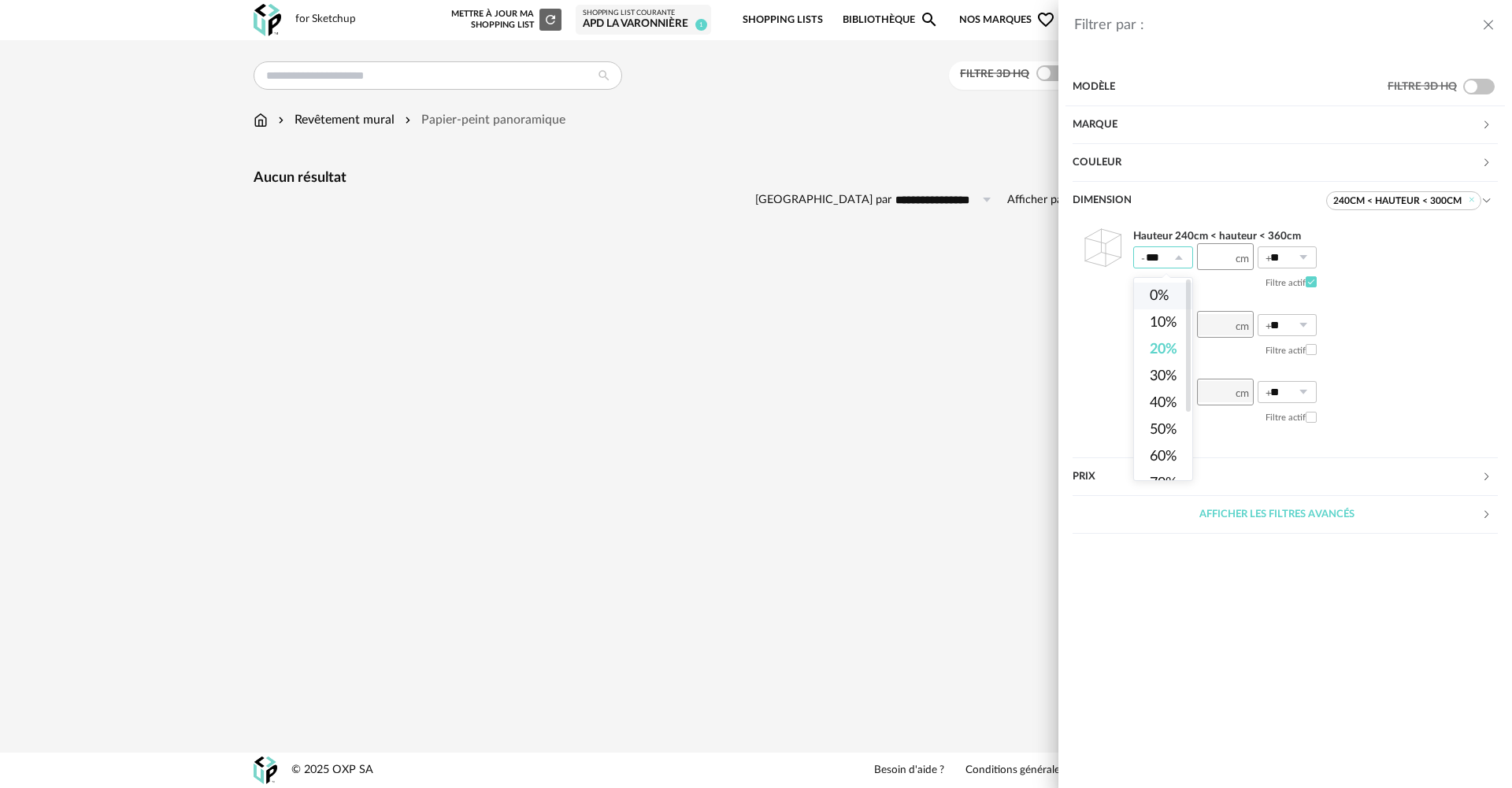
click at [1161, 294] on span "0%" at bounding box center [1159, 295] width 19 height 14
click at [1164, 255] on input "**" at bounding box center [1162, 258] width 60 height 22
drag, startPoint x: 1159, startPoint y: 321, endPoint x: 1340, endPoint y: 269, distance: 188.3
click at [1159, 320] on span "10%" at bounding box center [1163, 322] width 27 height 14
type input "***"
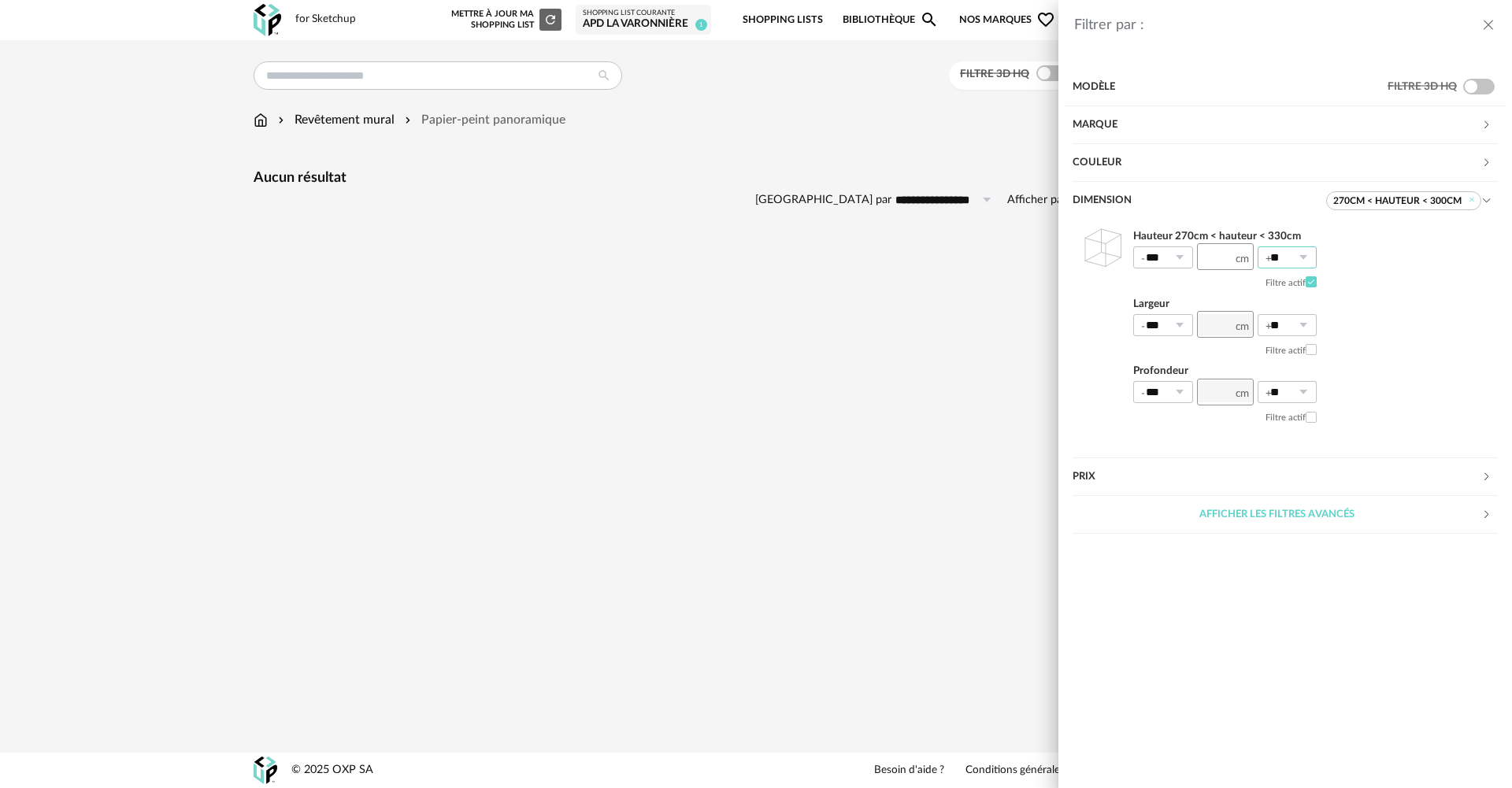
click at [1285, 256] on input "**" at bounding box center [1287, 258] width 60 height 22
click at [1294, 319] on span "10%" at bounding box center [1287, 322] width 27 height 14
type input "***"
click at [1171, 254] on icon at bounding box center [1179, 258] width 19 height 22
click at [1160, 345] on span "20%" at bounding box center [1163, 349] width 27 height 14
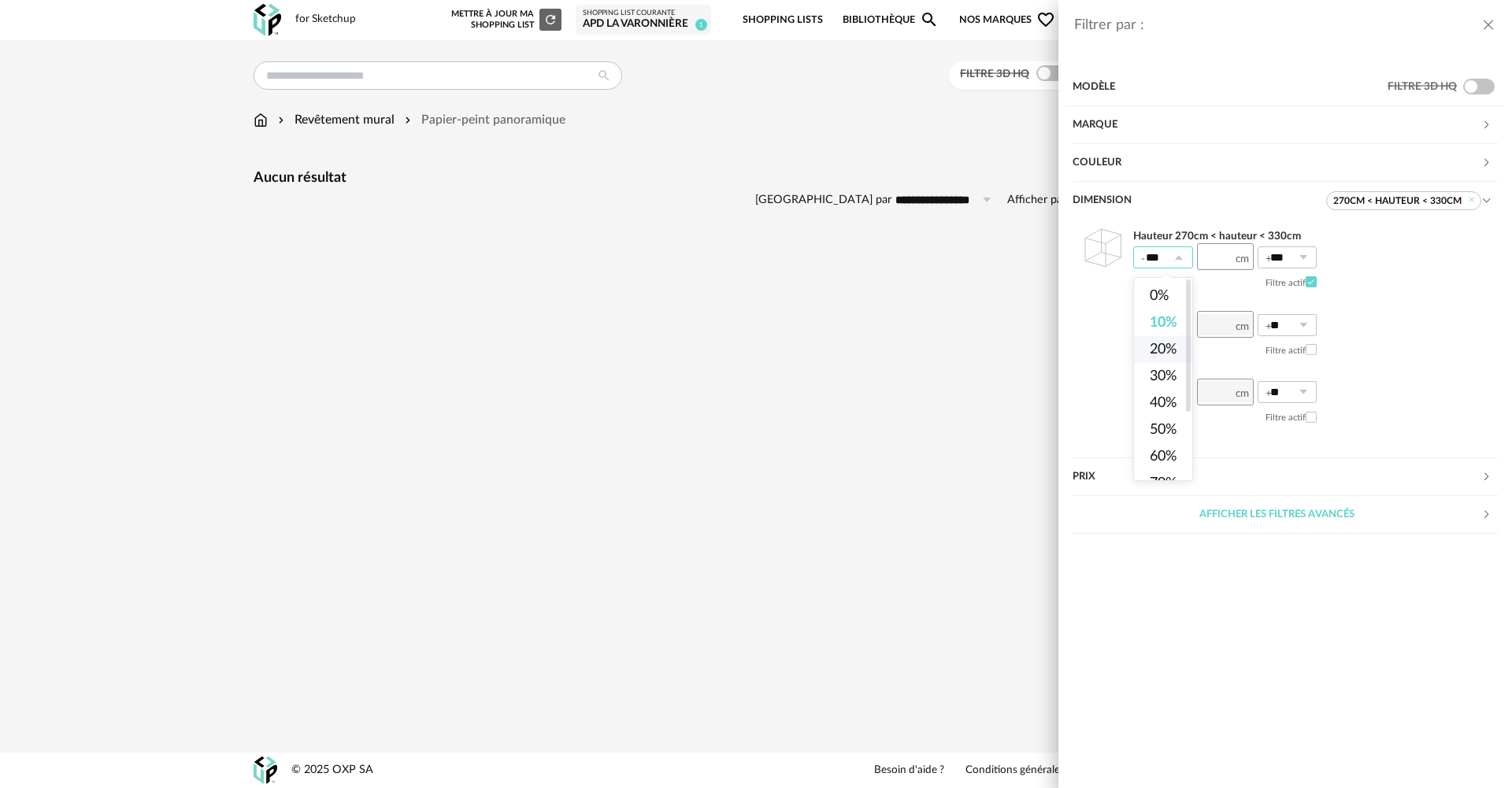
type input "***"
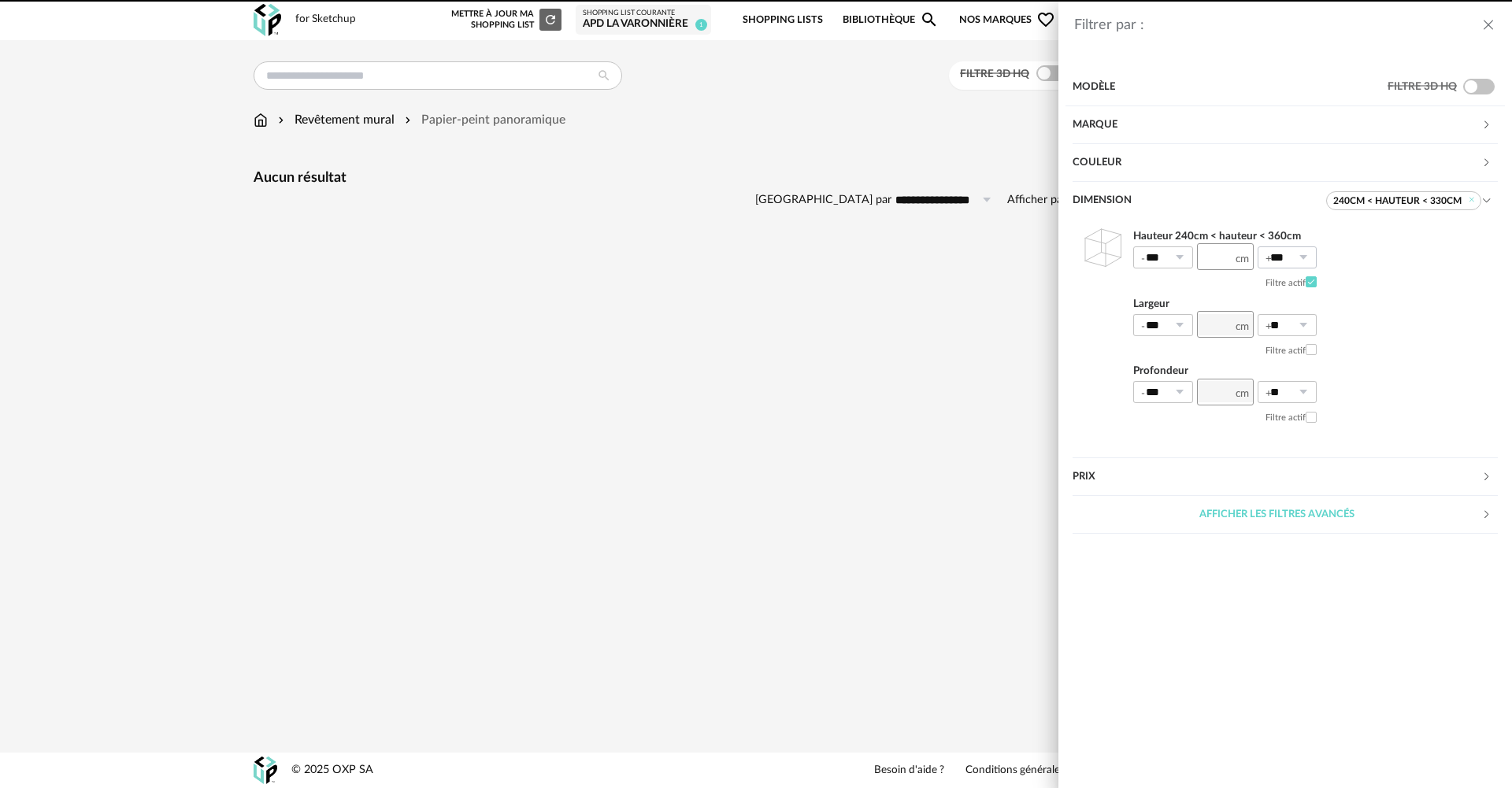
click at [1298, 256] on icon at bounding box center [1302, 258] width 19 height 22
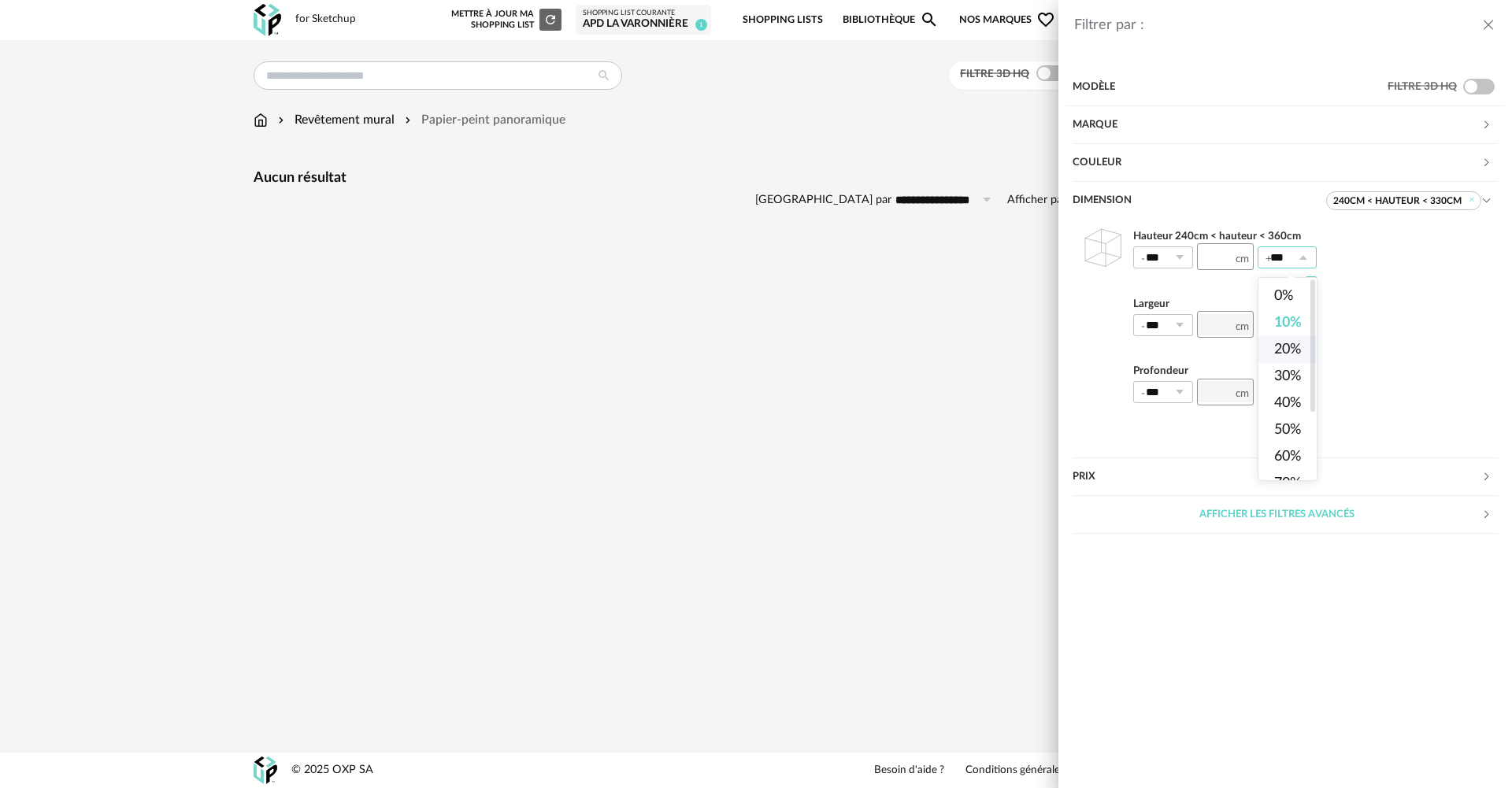
click at [1287, 342] on span "20%" at bounding box center [1287, 349] width 27 height 14
type input "***"
click at [1218, 387] on input "number" at bounding box center [1225, 392] width 57 height 27
type input "***"
click at [1171, 396] on icon at bounding box center [1179, 392] width 19 height 22
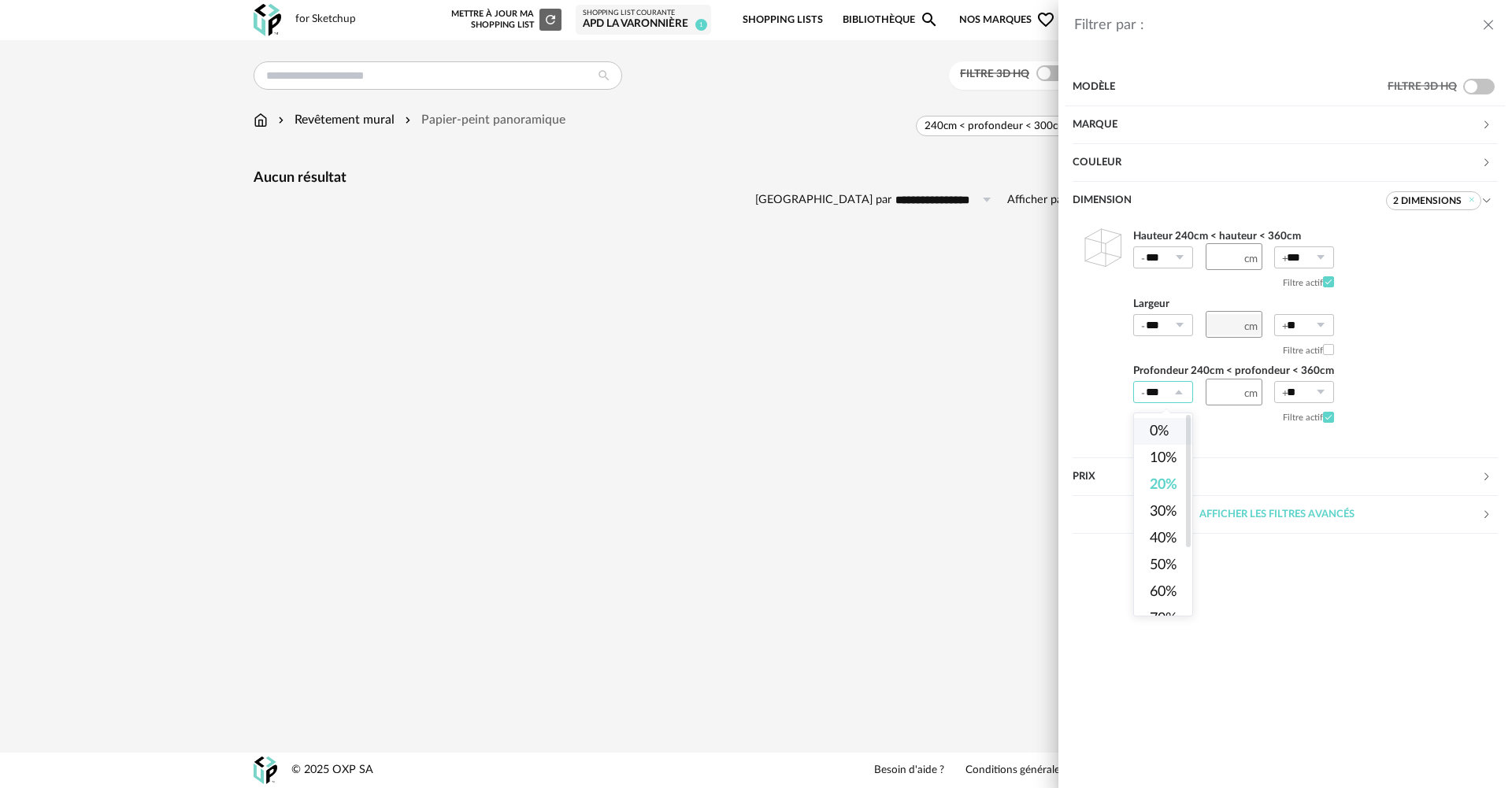
click at [1145, 421] on li "0%" at bounding box center [1169, 431] width 71 height 27
type input "**"
click at [1323, 282] on span at bounding box center [1328, 281] width 11 height 11
click at [1326, 423] on label at bounding box center [1328, 417] width 11 height 25
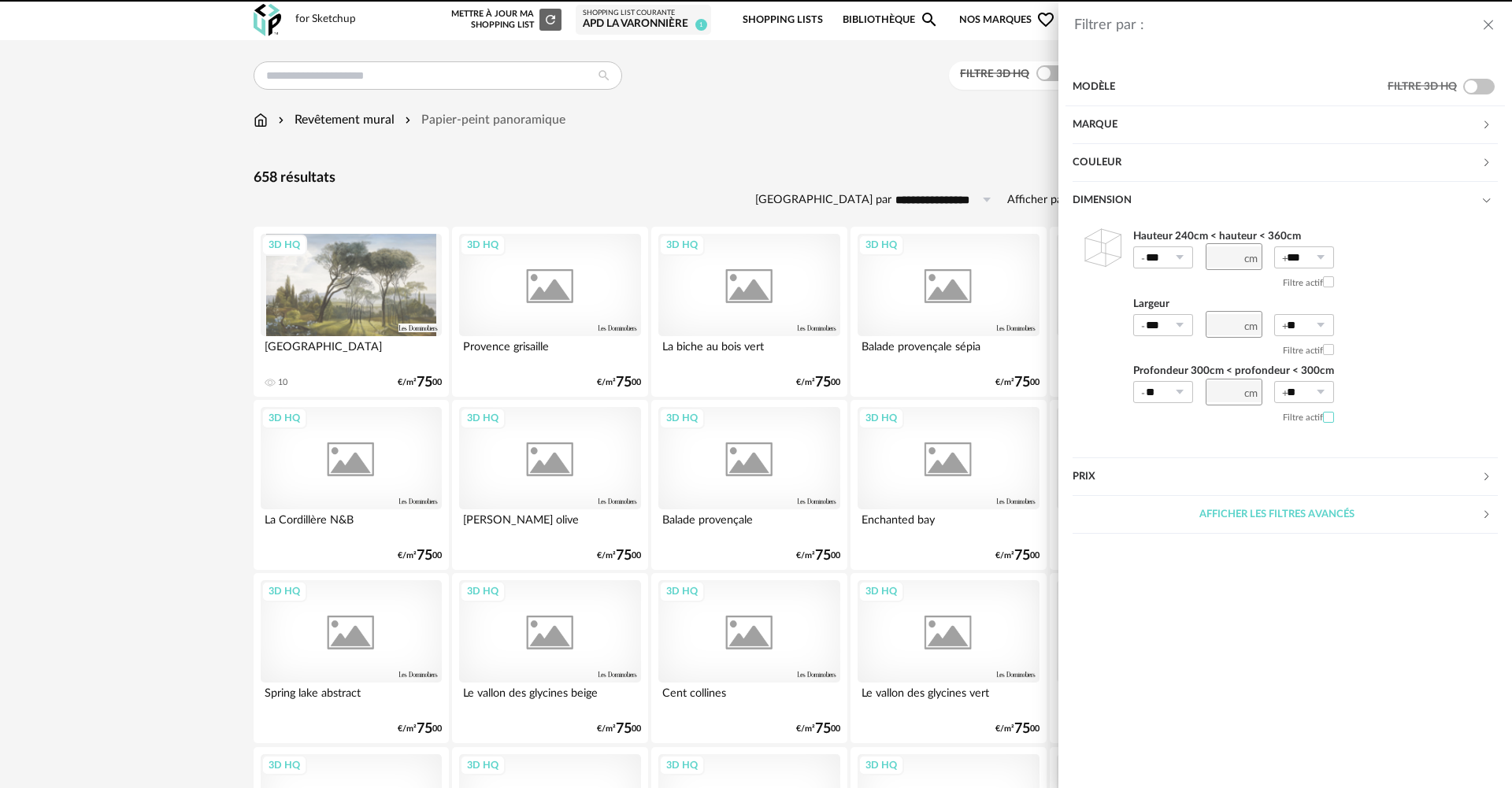
click at [647, 385] on div "Filtrer par : Modèle Filtre 3D HQ Marque &tradition 0 101 Copenhagen 0 366 Conc…" at bounding box center [756, 394] width 1512 height 788
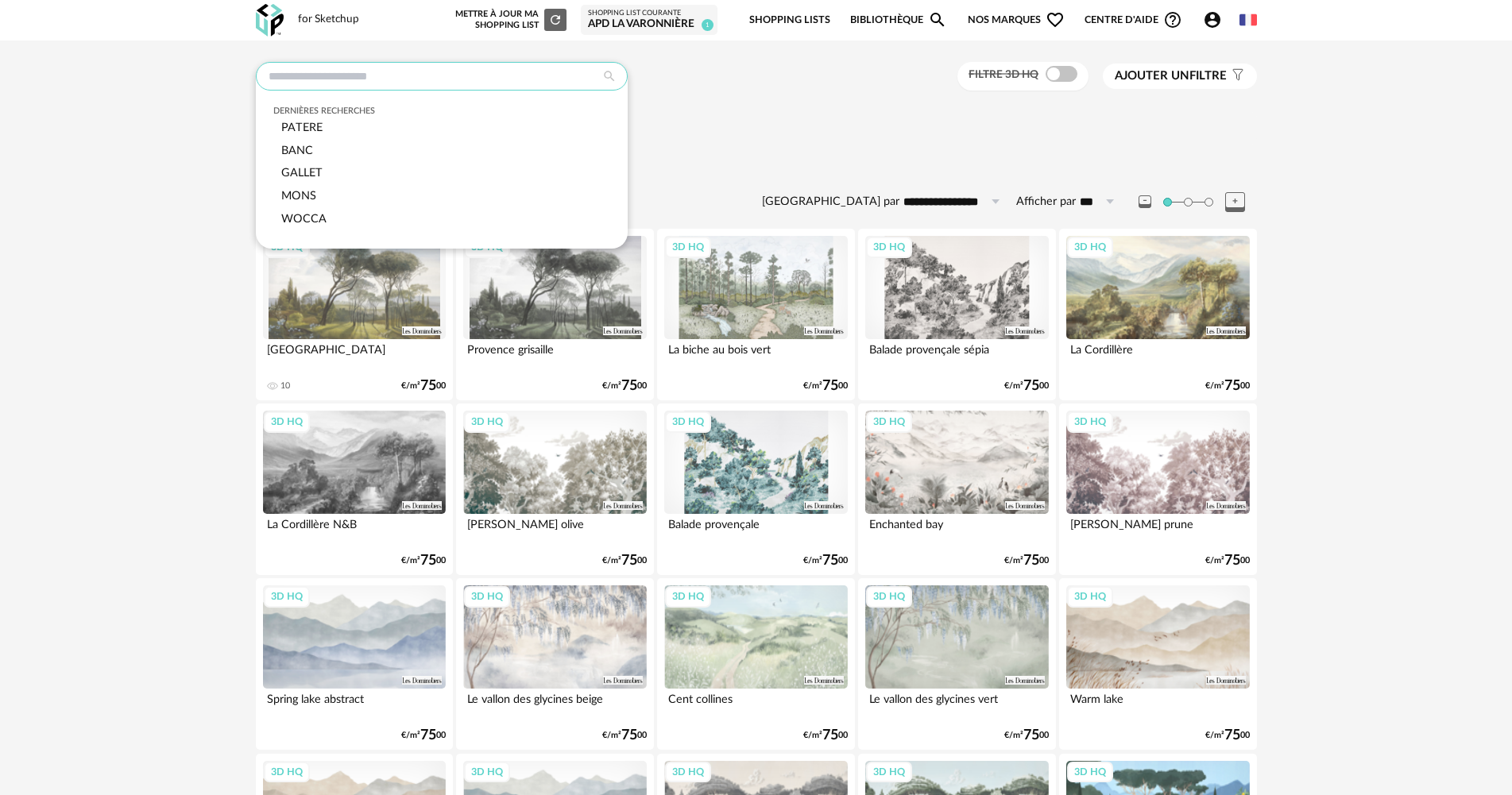
click at [346, 73] on input "text" at bounding box center [441, 76] width 372 height 29
click at [336, 82] on input "text" at bounding box center [441, 76] width 372 height 29
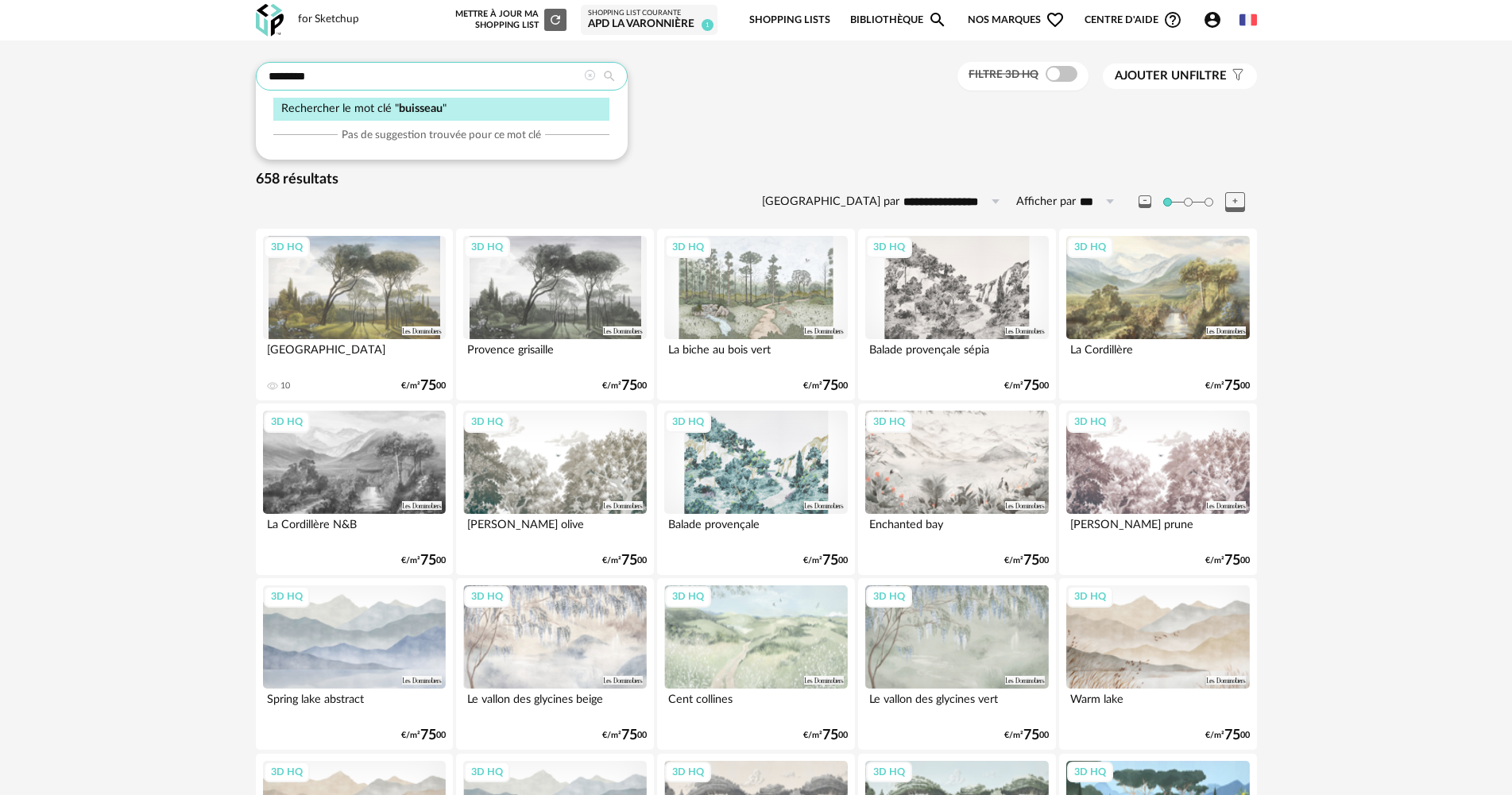
type input "********"
type input "**********"
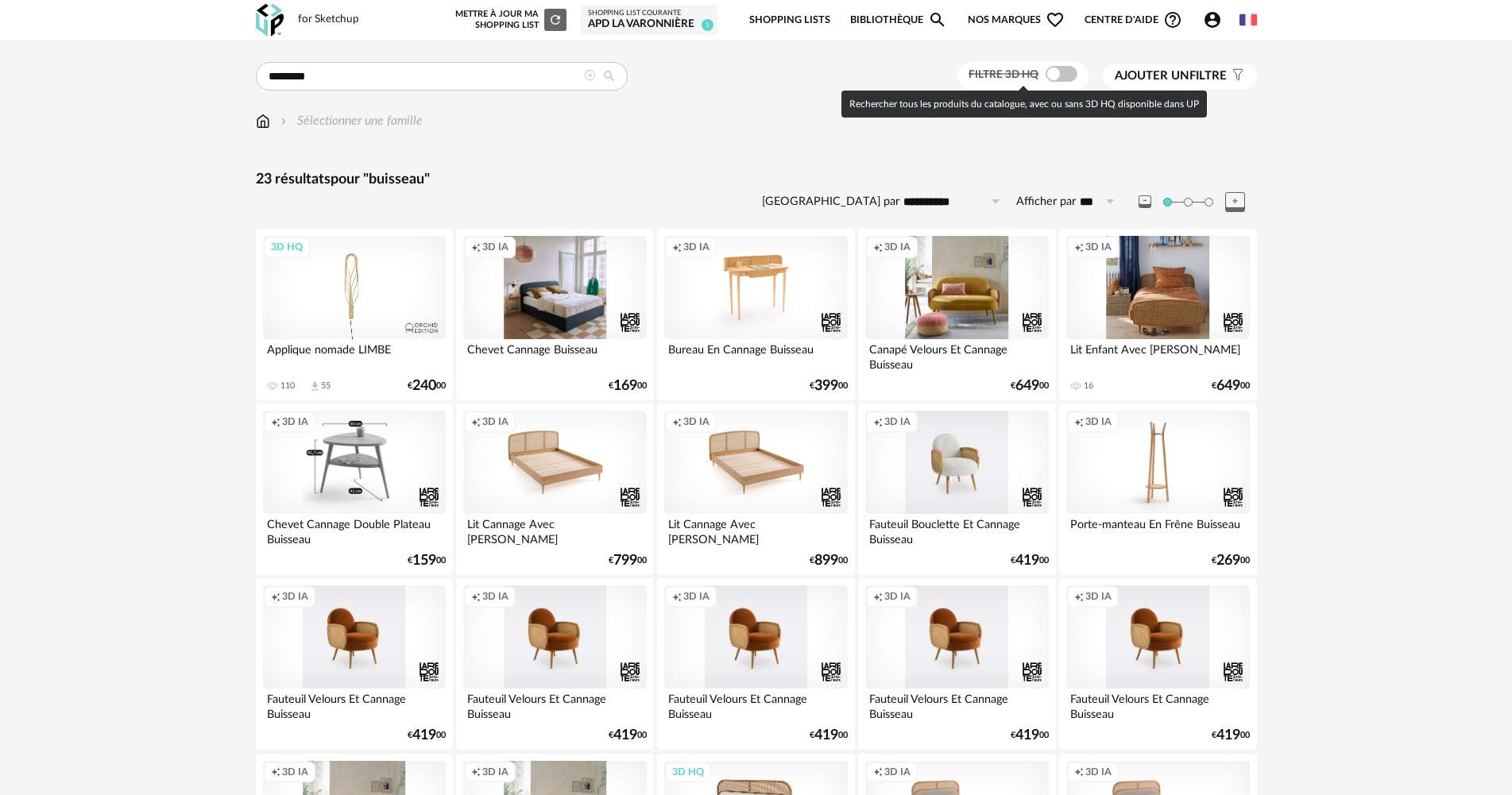
click at [1066, 78] on span at bounding box center [1062, 74] width 32 height 16
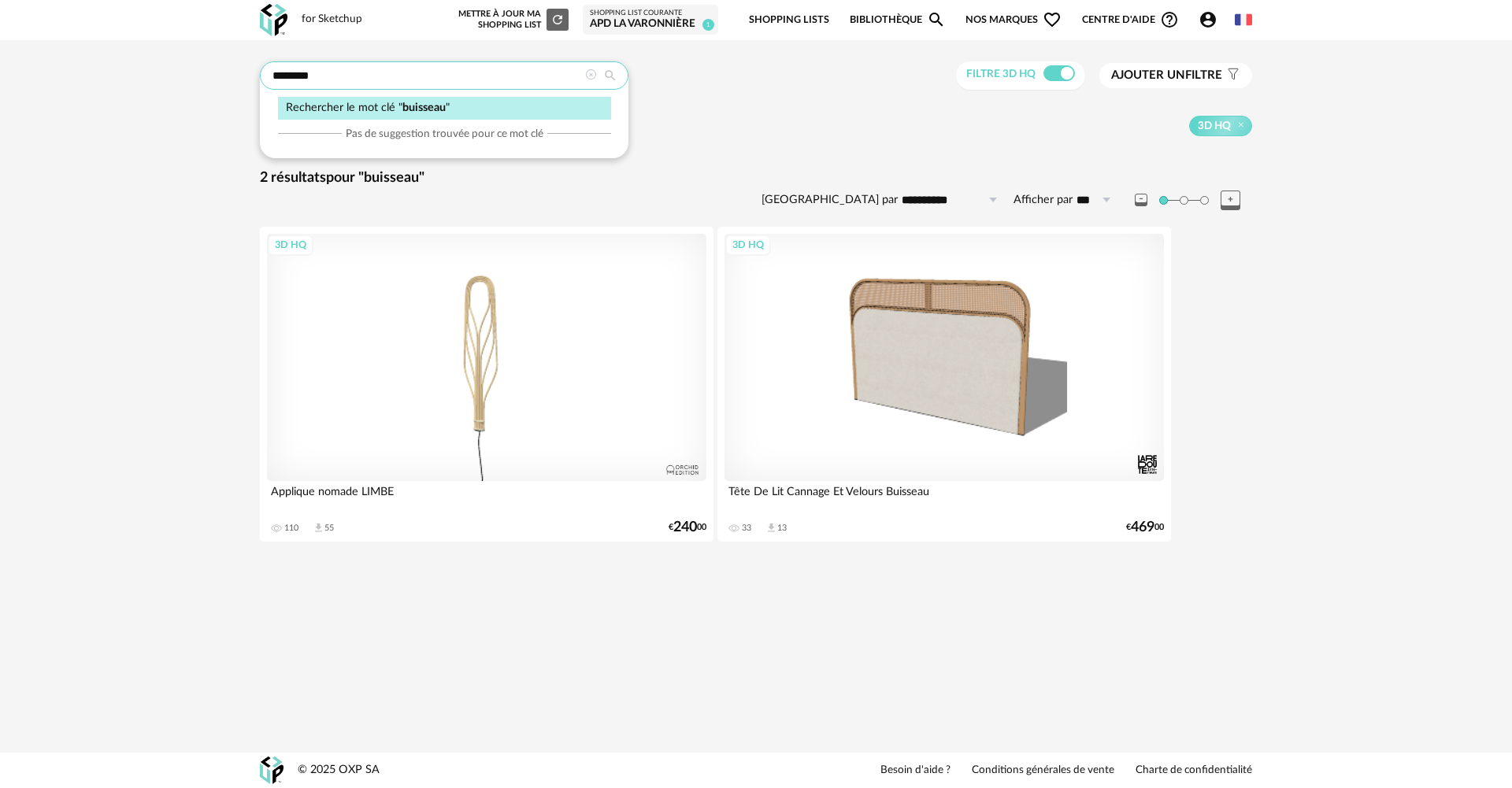
drag, startPoint x: 331, startPoint y: 73, endPoint x: 155, endPoint y: 77, distance: 176.0
click at [155, 77] on div "******** Rechercher le mot clé " buisseau " Pas de suggestion trouvée pour ce m…" at bounding box center [756, 307] width 1512 height 534
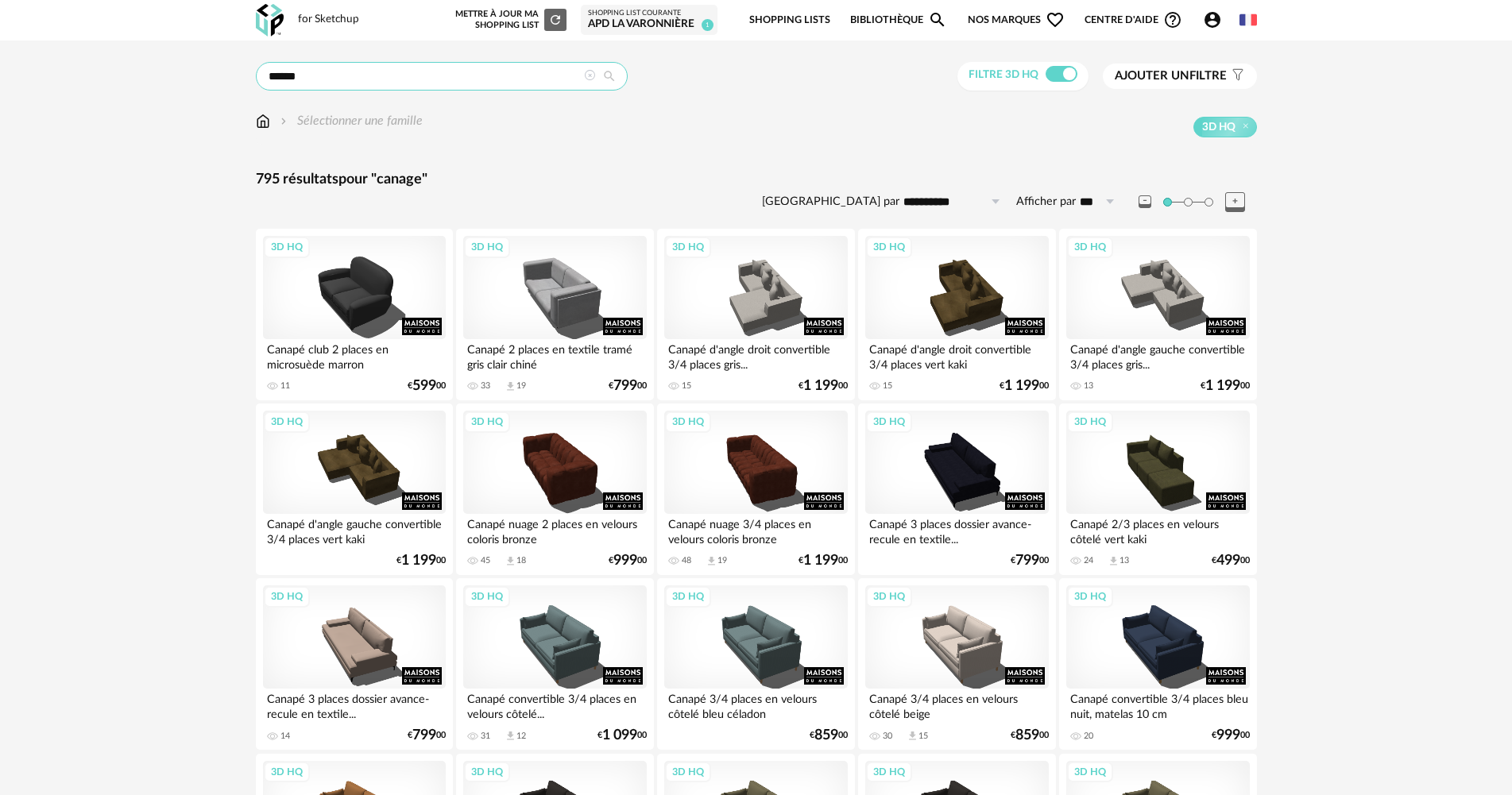
drag, startPoint x: 325, startPoint y: 76, endPoint x: 74, endPoint y: 67, distance: 251.2
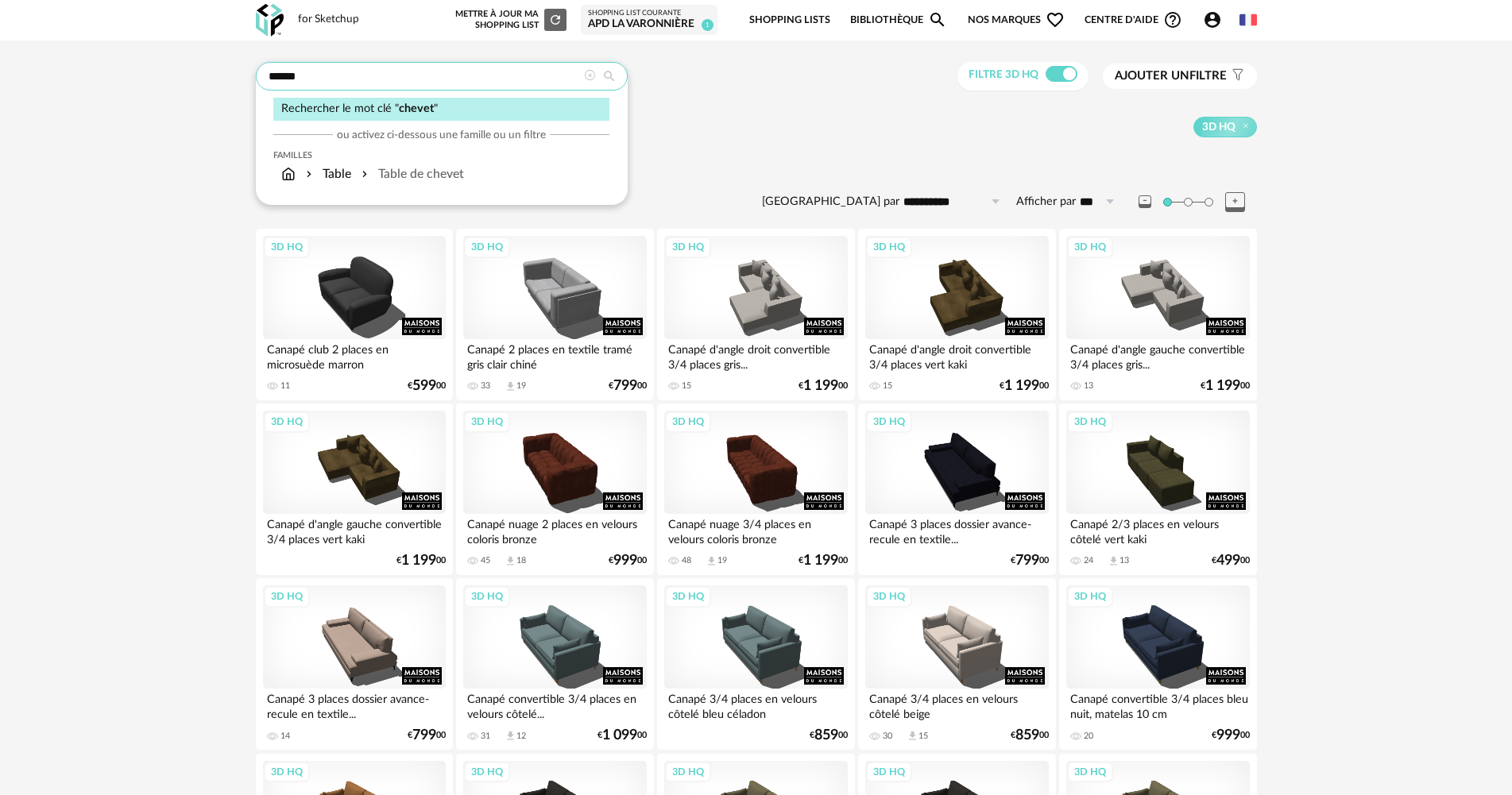
type input "******"
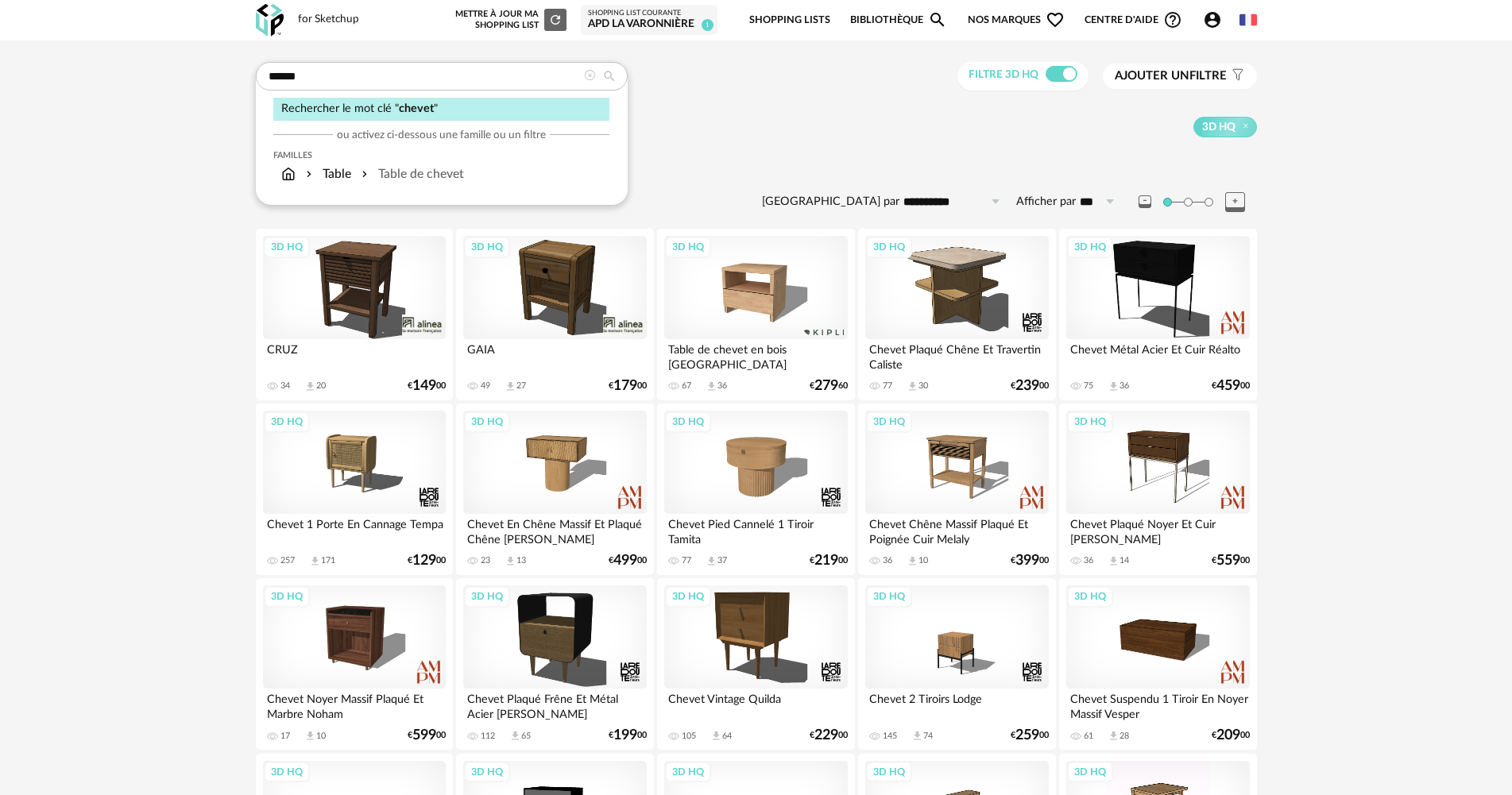
click at [1198, 69] on span "Ajouter un filtre" at bounding box center [1171, 76] width 112 height 16
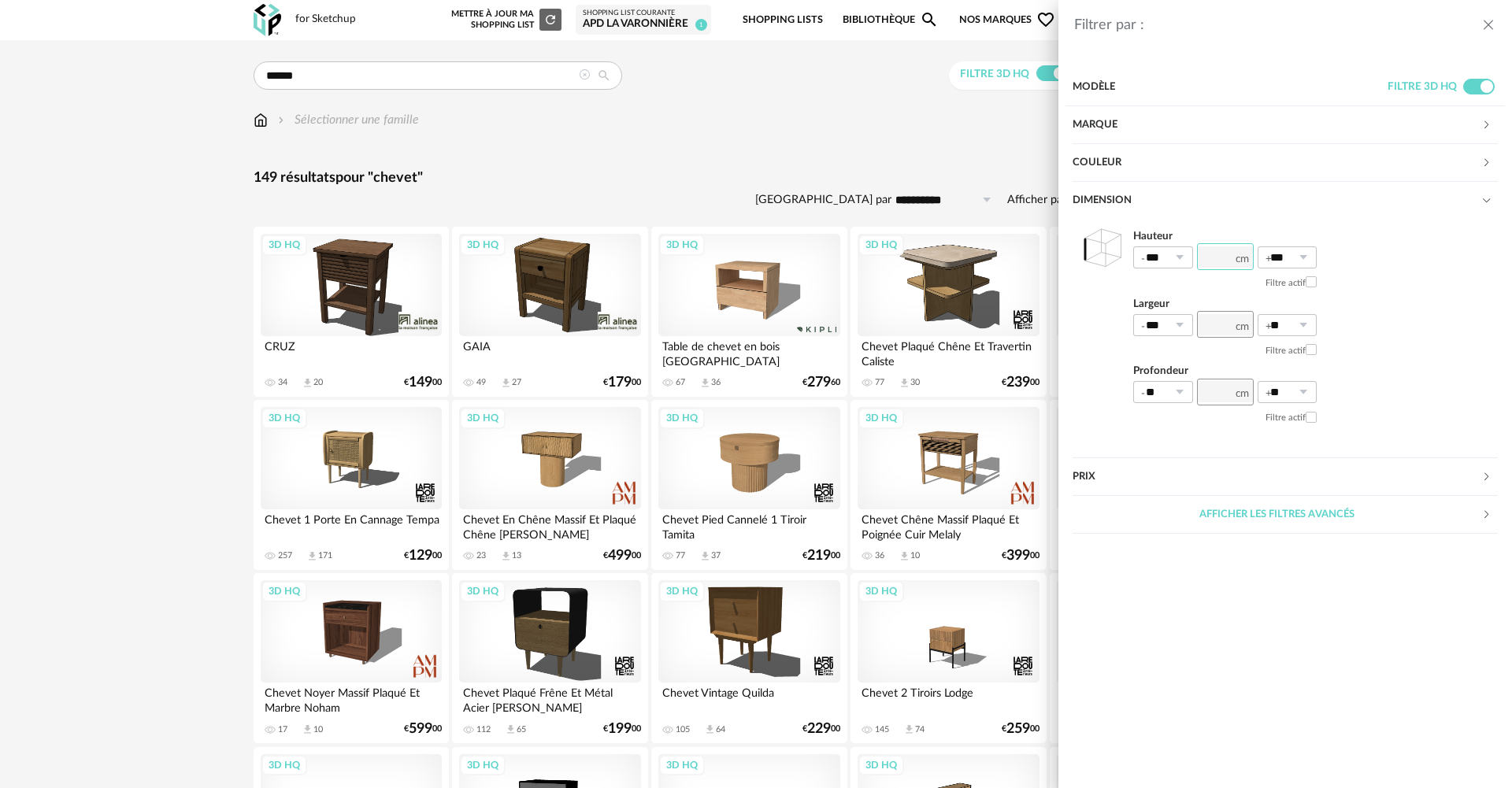
click at [1212, 262] on input "number" at bounding box center [1225, 257] width 57 height 27
type input "**"
click at [1313, 281] on span at bounding box center [1311, 281] width 11 height 11
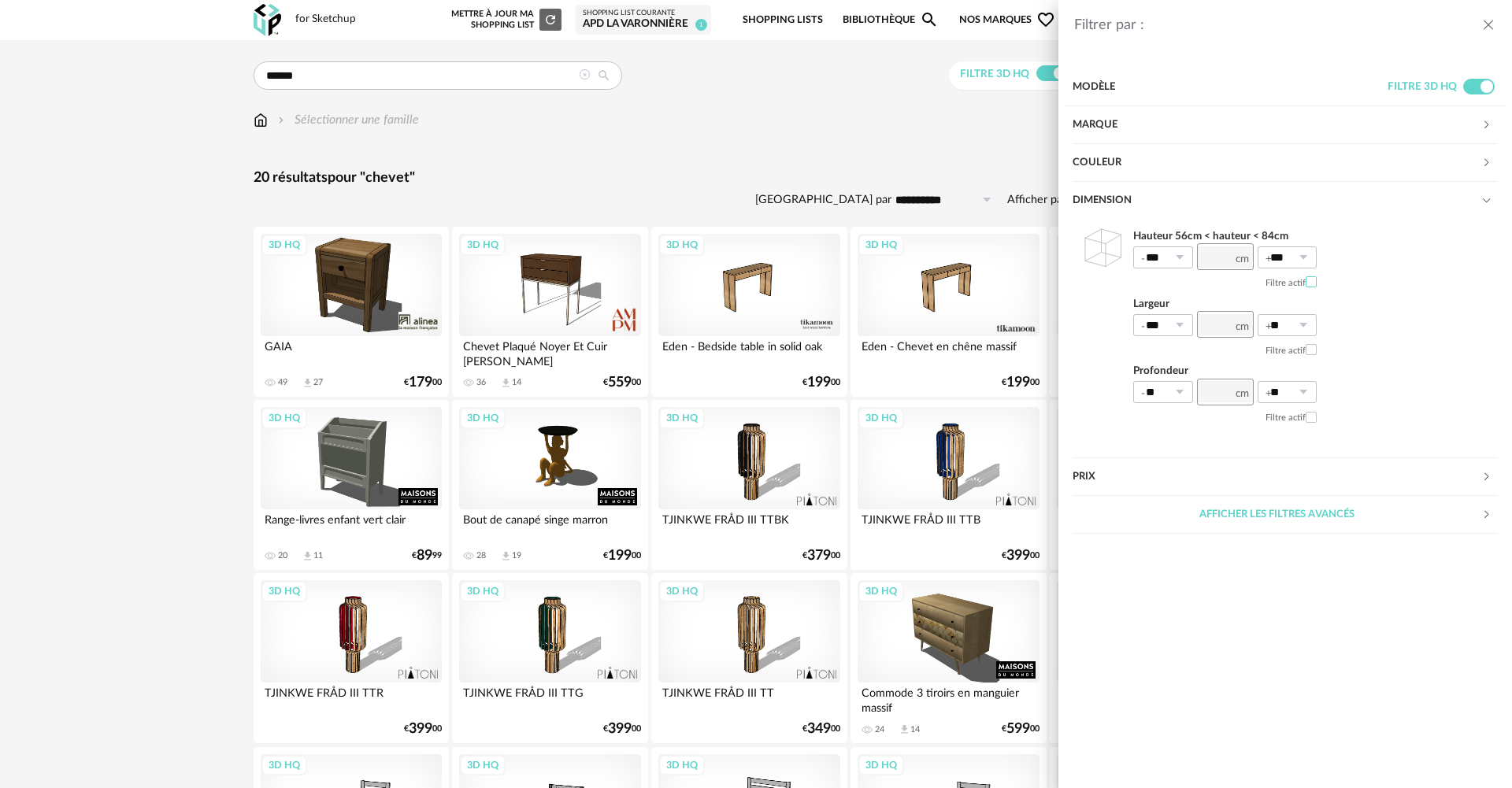
click at [673, 154] on div "Filtrer par : Modèle Filtre 3D HQ Marque &tradition 0 101 Copenhagen 0 366 Conc…" at bounding box center [756, 394] width 1512 height 788
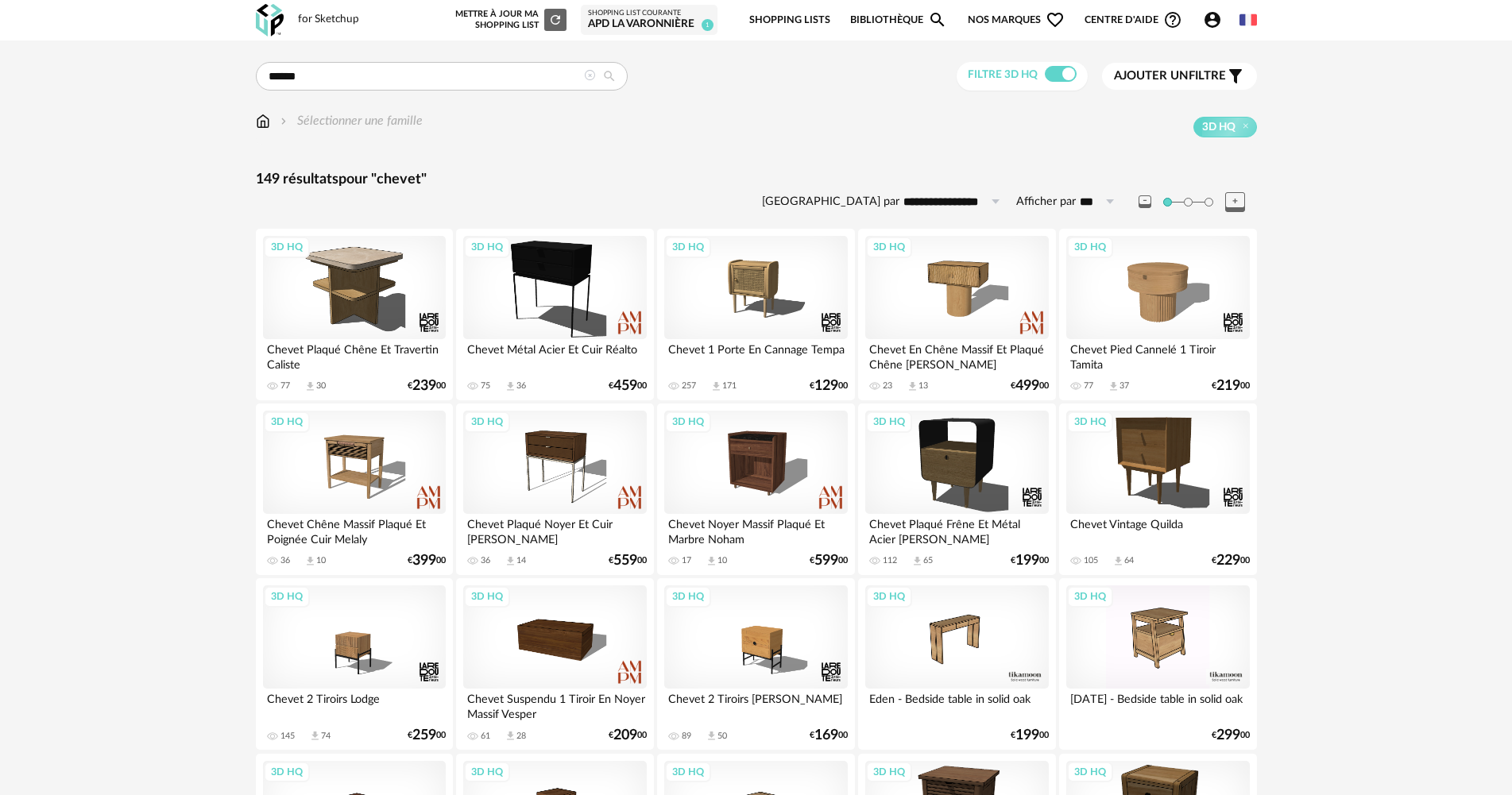
click at [767, 18] on link "Shopping Lists" at bounding box center [790, 20] width 81 height 37
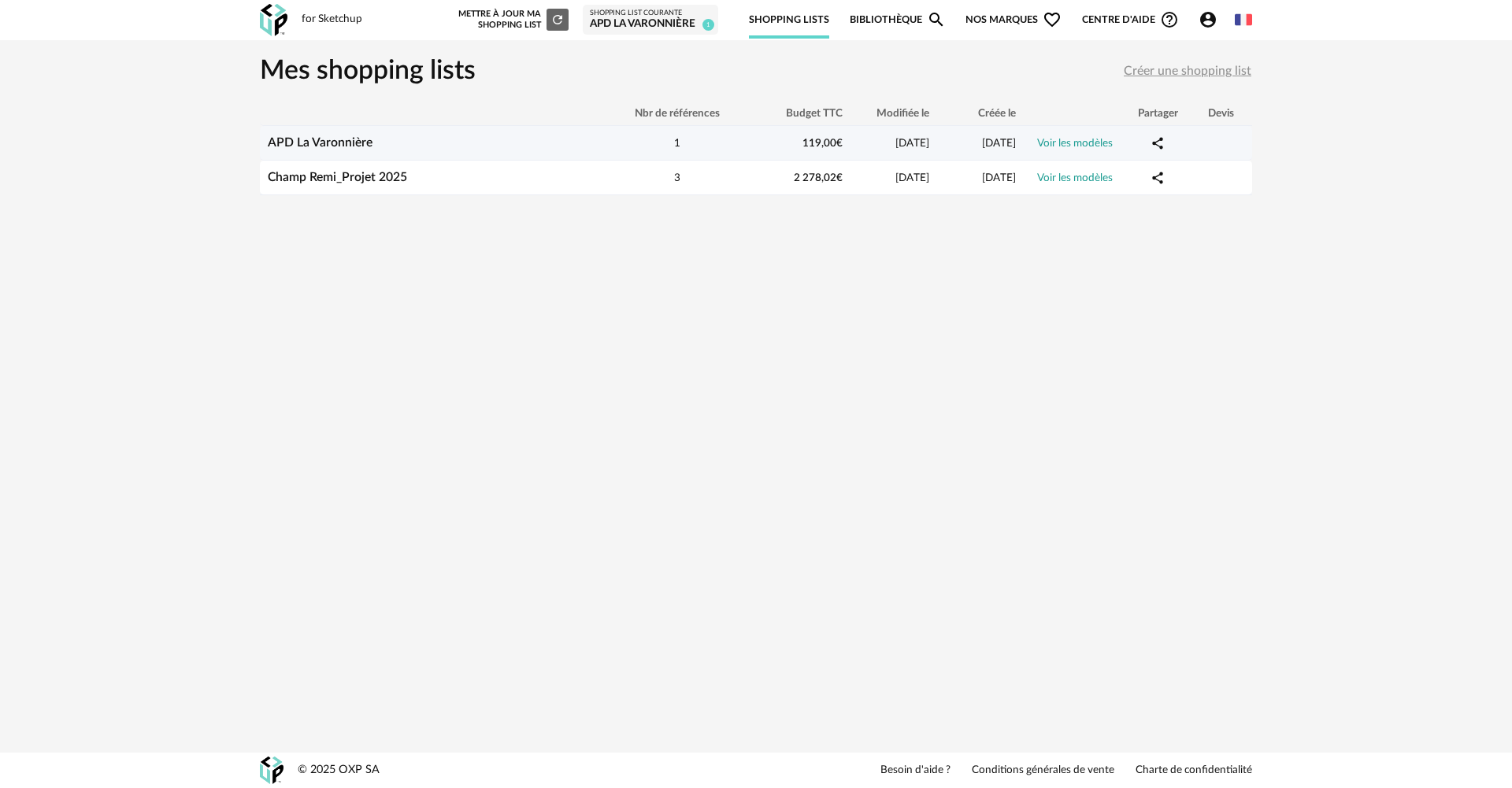
click at [331, 138] on link "APD La Varonnière" at bounding box center [320, 142] width 105 height 13
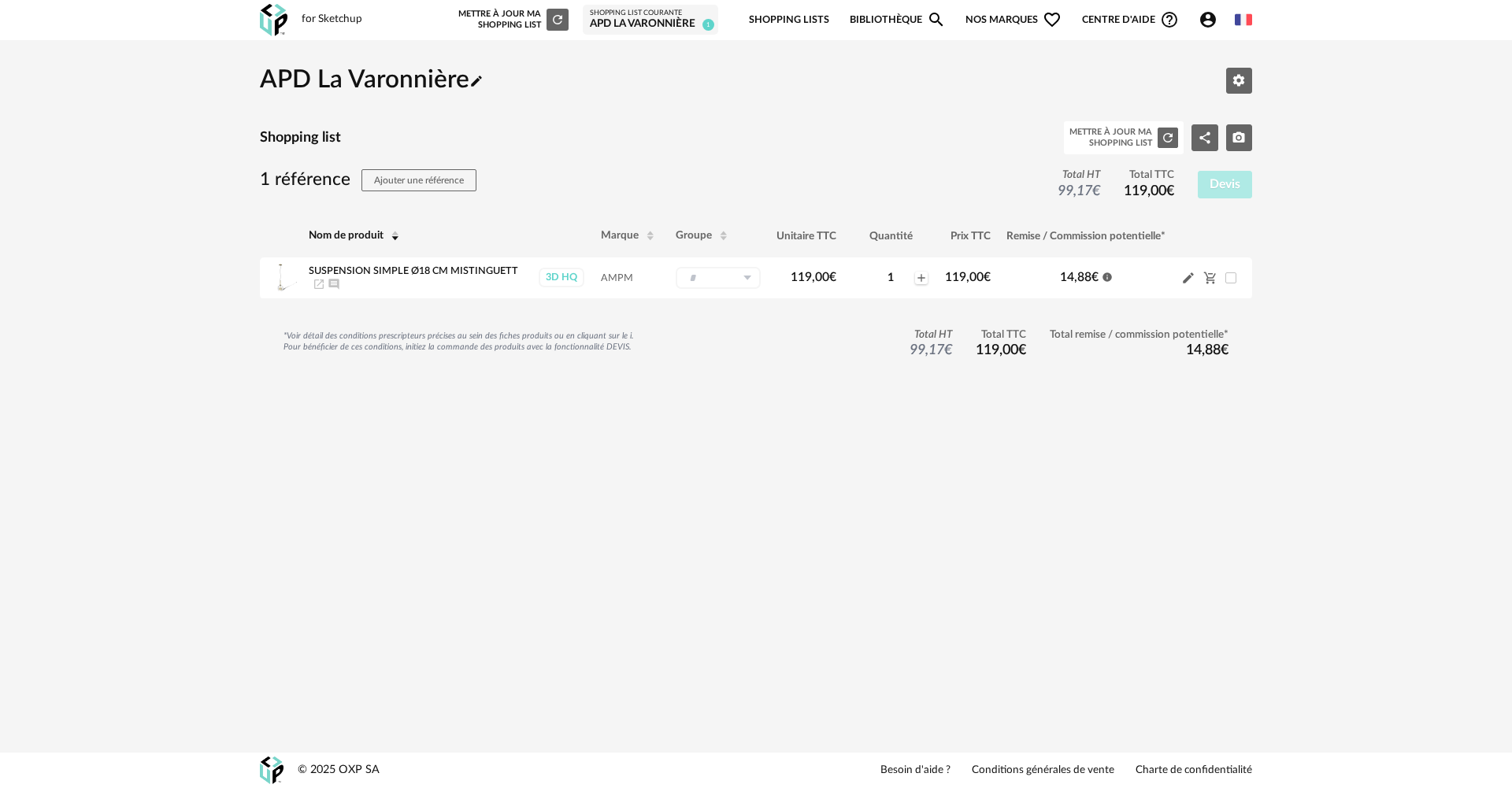
click at [273, 16] on img at bounding box center [274, 20] width 28 height 32
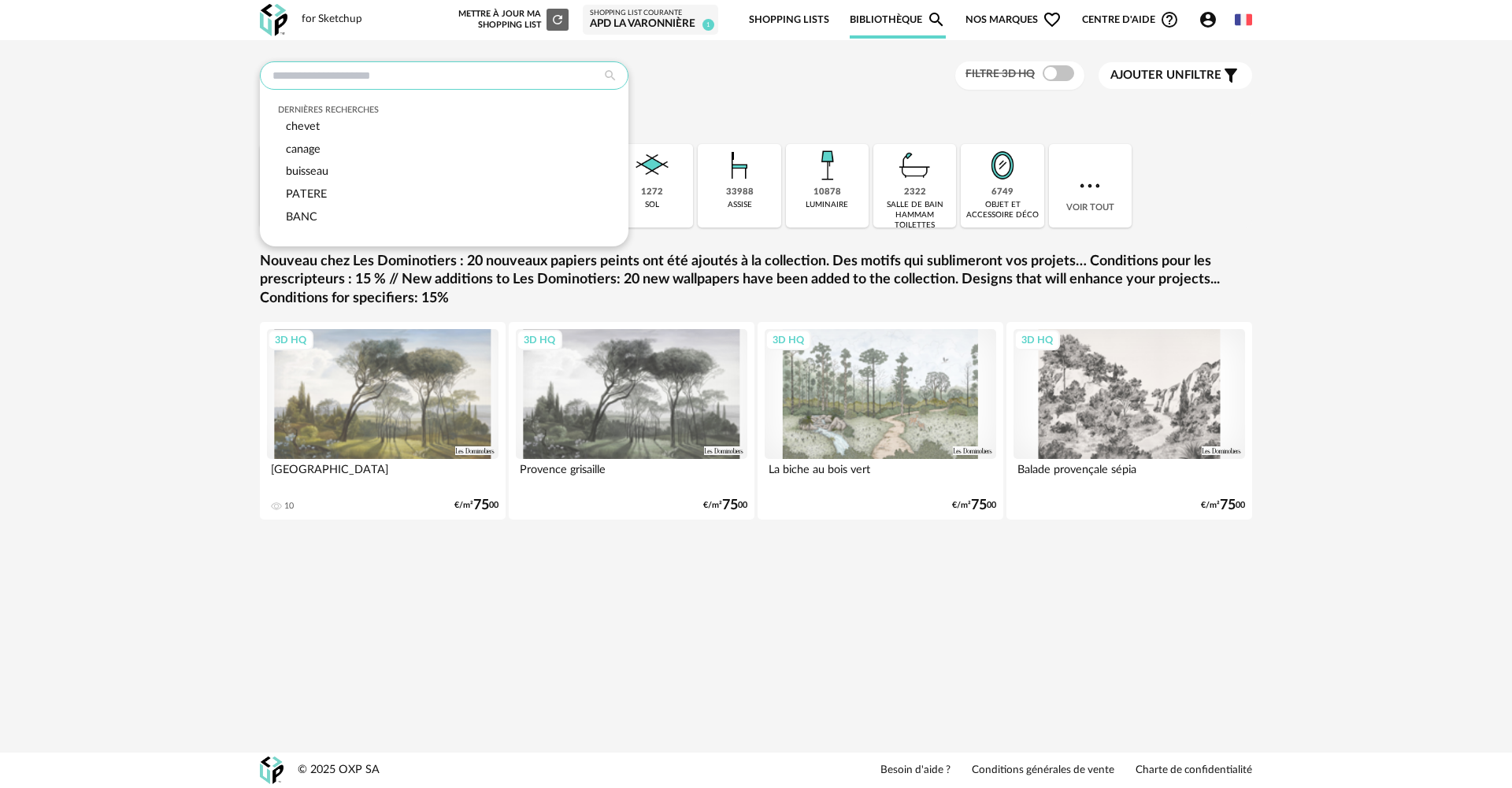
click at [385, 73] on input "text" at bounding box center [444, 76] width 368 height 29
click at [799, 100] on div "Dernières recherches chevet canage buisseau PATERE BANC Filtre 3D HQ Ajouter un…" at bounding box center [756, 316] width 1020 height 509
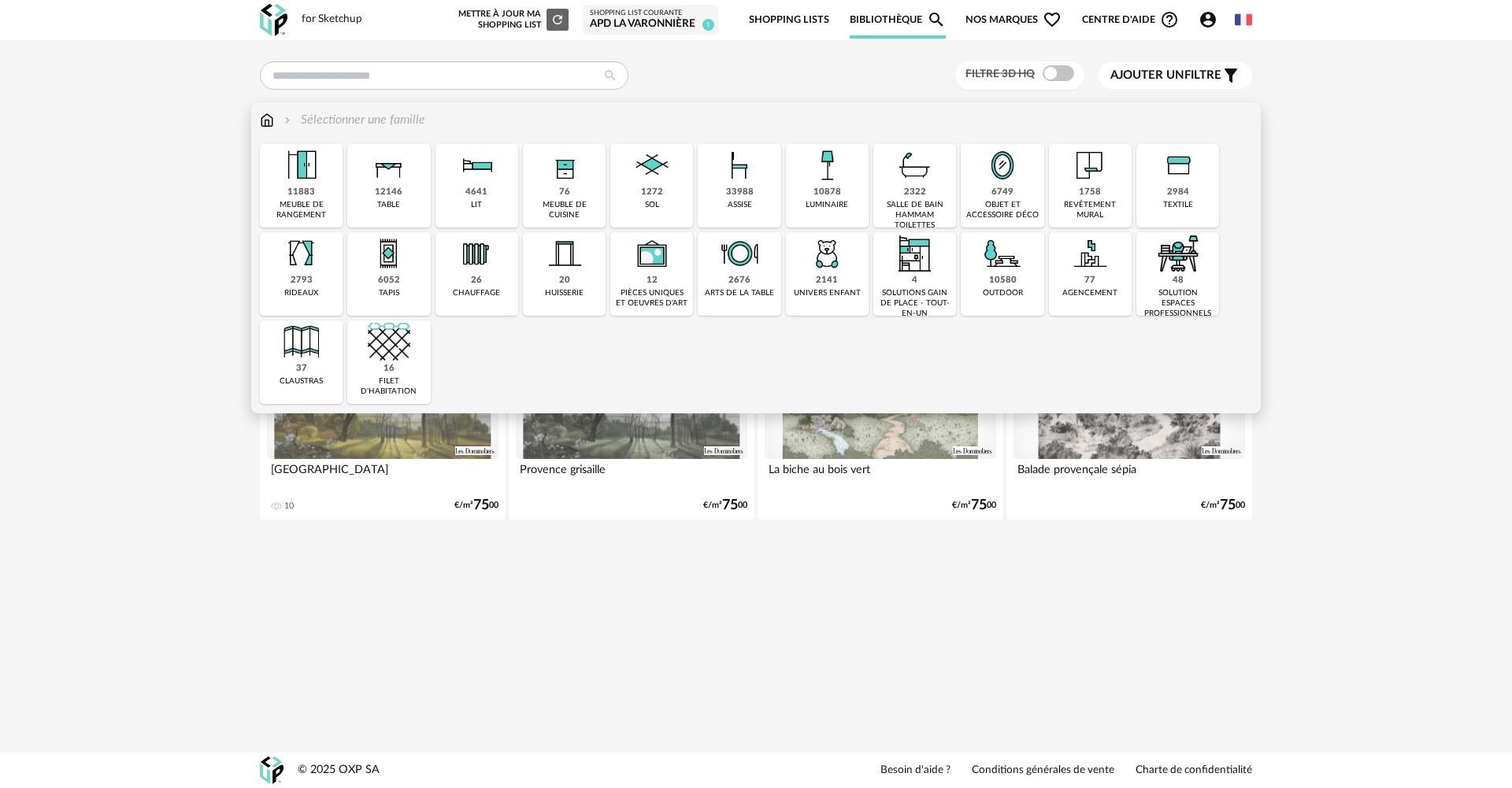
click at [1097, 183] on img at bounding box center [1089, 165] width 43 height 43
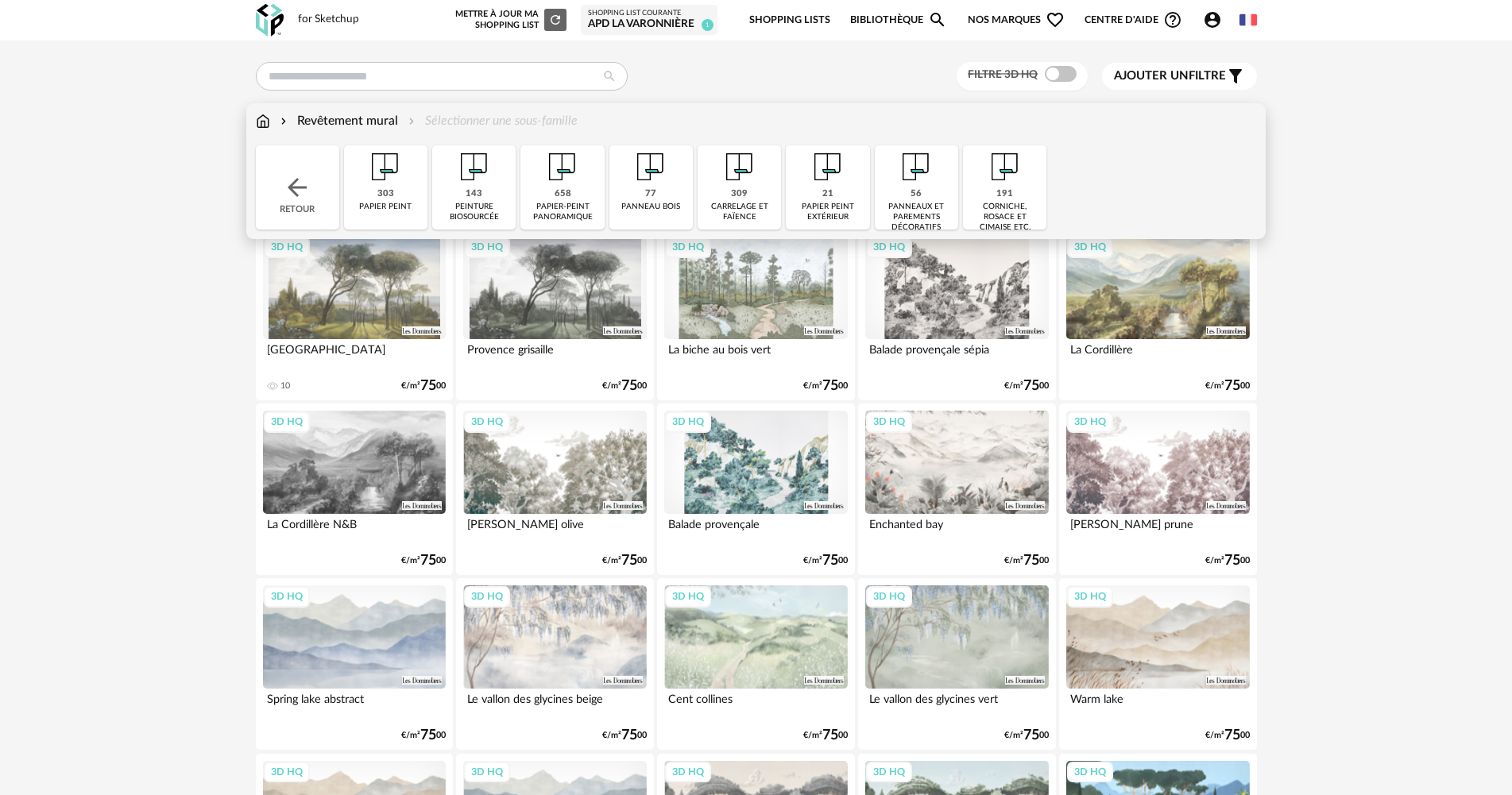
click at [575, 187] on img at bounding box center [562, 167] width 43 height 43
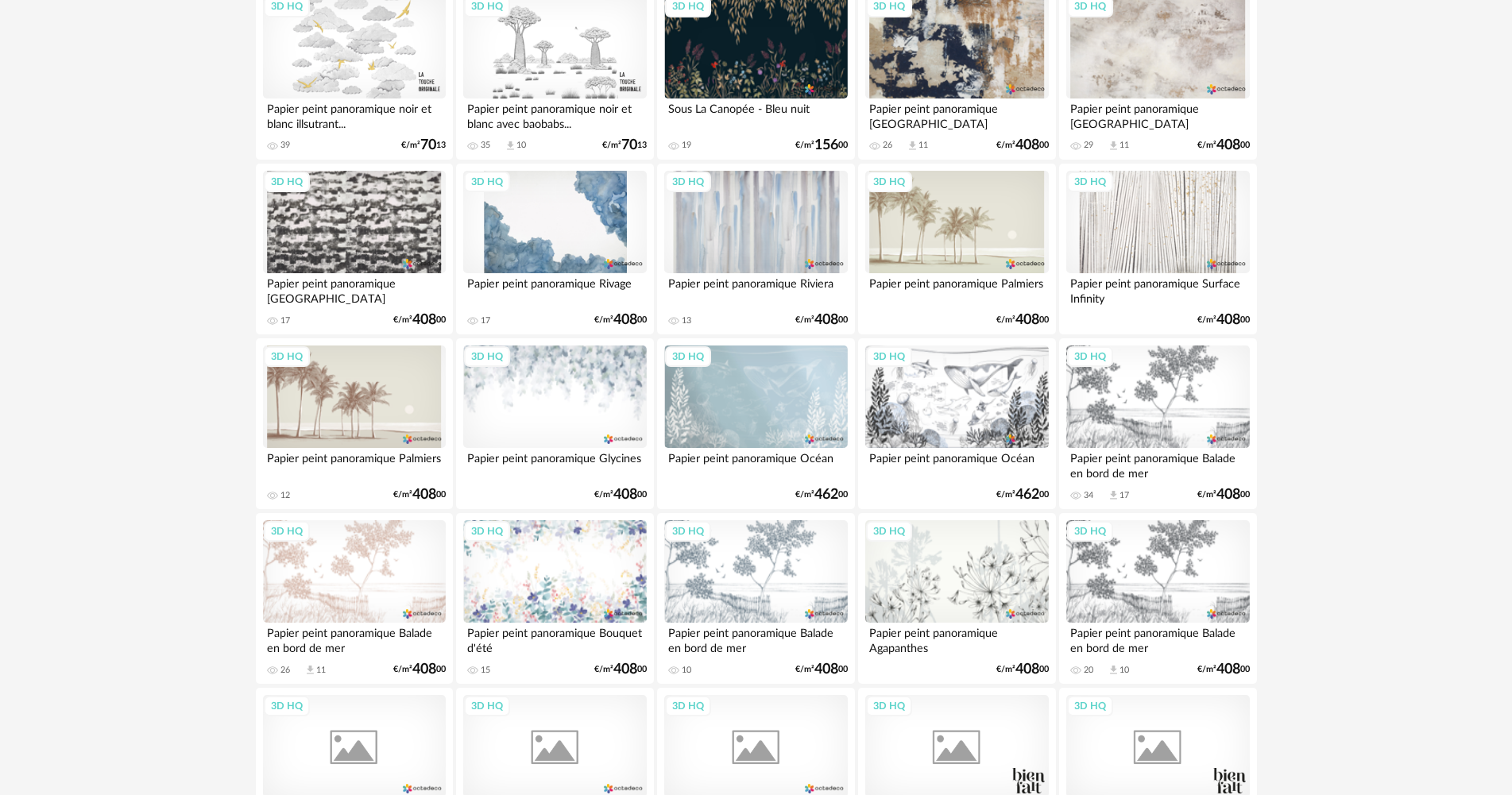
scroll to position [2383, 0]
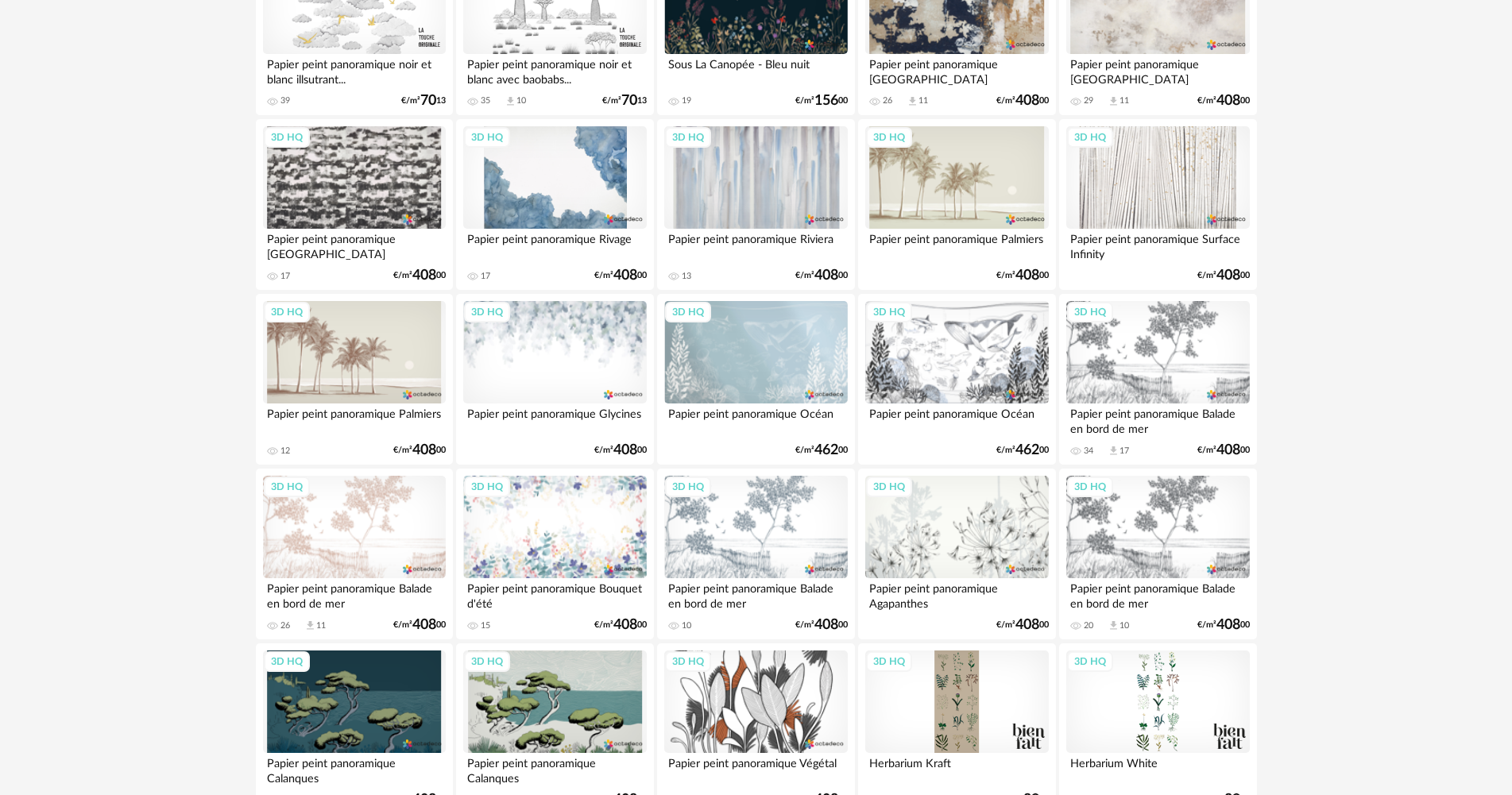
click at [357, 533] on div "3D HQ" at bounding box center [355, 527] width 183 height 103
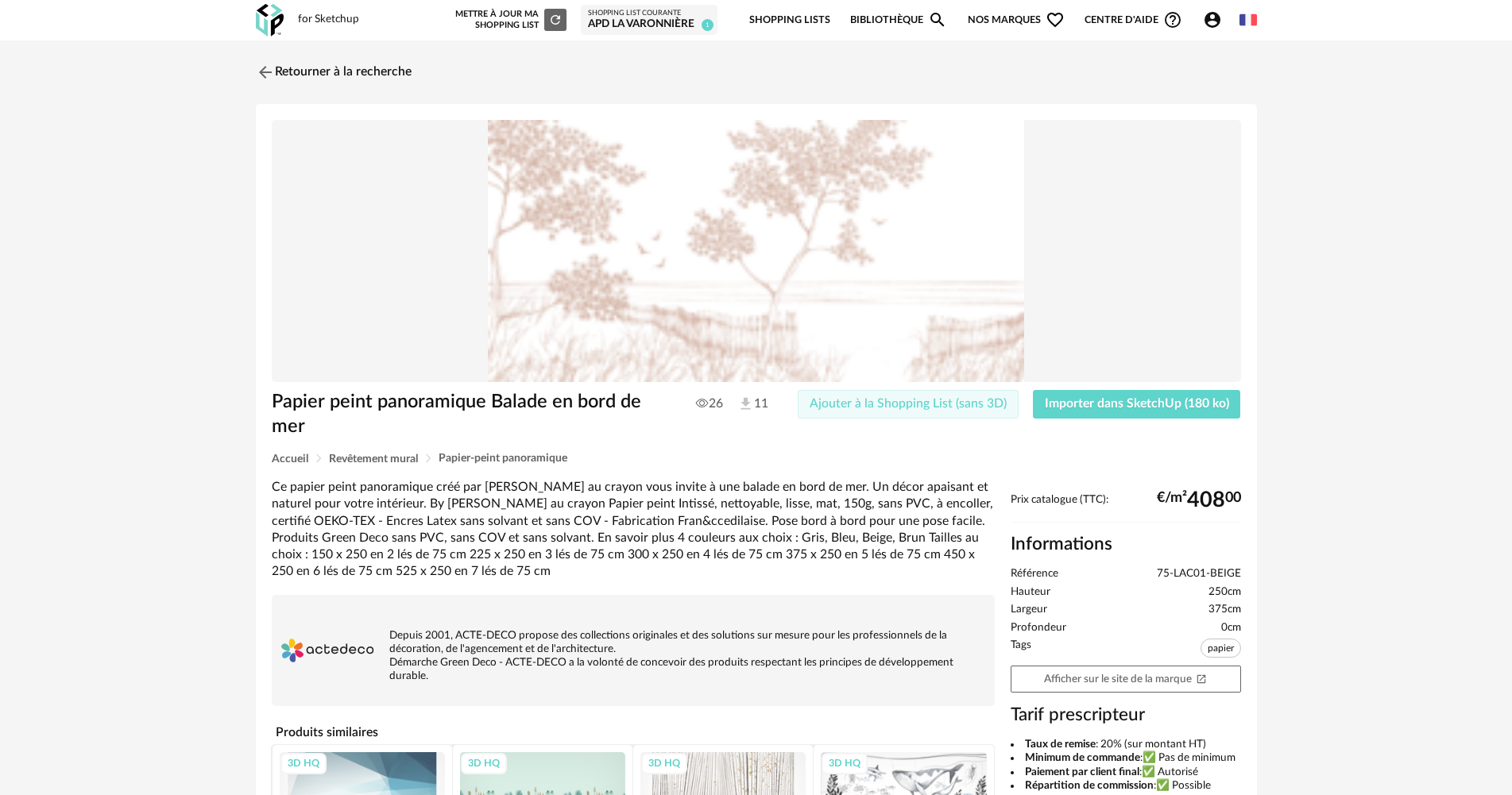
click at [943, 406] on span "Ajouter à la Shopping List (sans 3D)" at bounding box center [908, 403] width 197 height 13
click at [1077, 675] on link "Afficher sur le site de la marque Open In New icon" at bounding box center [1126, 679] width 230 height 28
